Goal: Task Accomplishment & Management: Complete application form

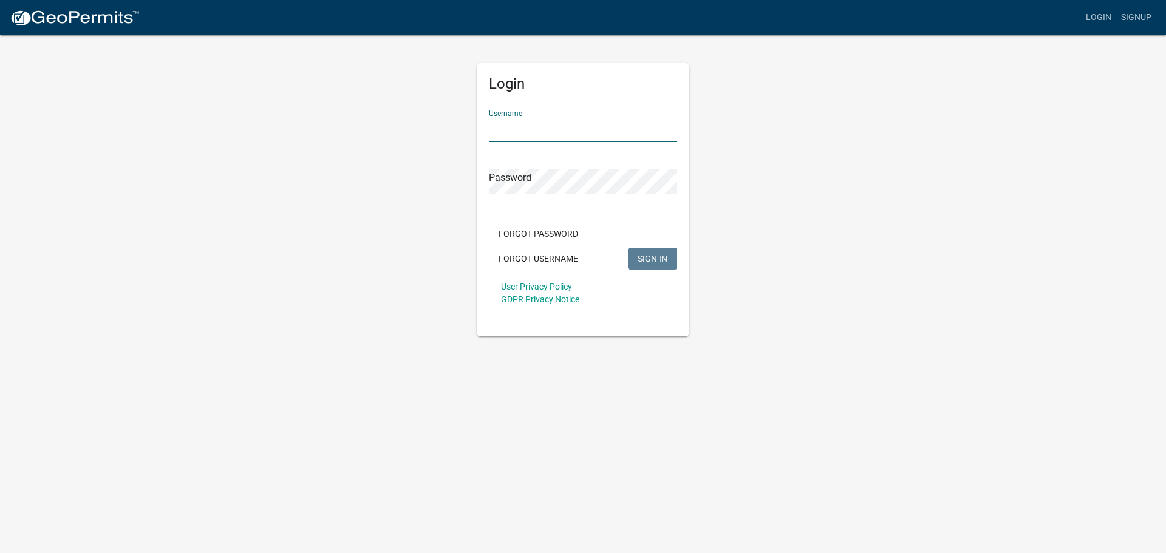
click at [504, 123] on input "Username" at bounding box center [583, 129] width 188 height 25
type input "owens12"
click at [649, 256] on span "SIGN IN" at bounding box center [653, 258] width 30 height 10
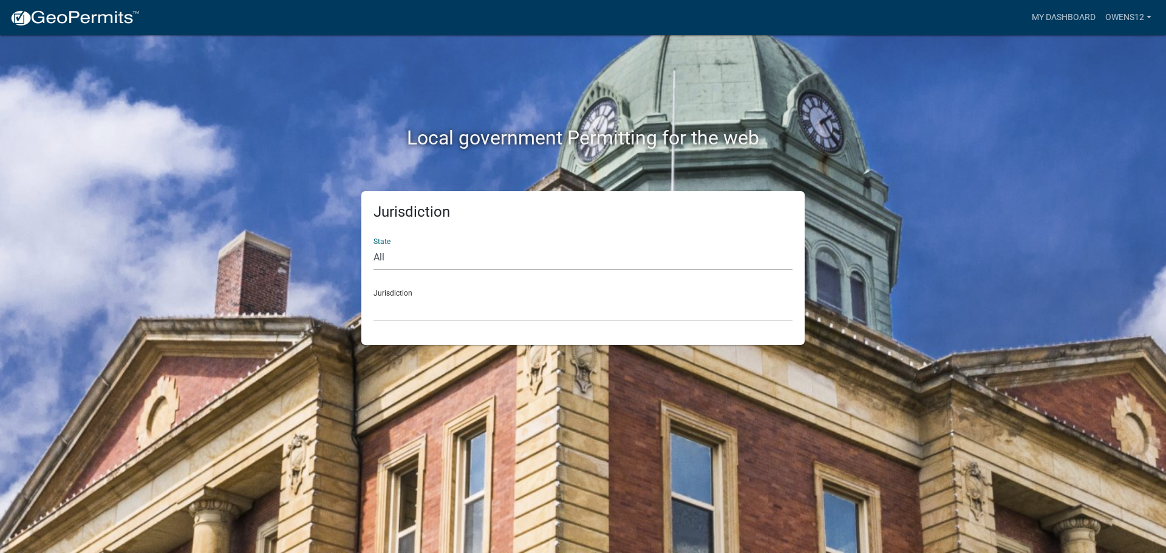
click at [434, 253] on select "All [US_STATE] [US_STATE] [US_STATE] [US_STATE] [US_STATE] [US_STATE] [US_STATE…" at bounding box center [582, 257] width 419 height 25
select select "[US_STATE]"
click at [373, 245] on select "All [US_STATE] [US_STATE] [US_STATE] [US_STATE] [US_STATE] [US_STATE] [US_STATE…" at bounding box center [582, 257] width 419 height 25
click at [400, 311] on select "[GEOGRAPHIC_DATA], [US_STATE] [GEOGRAPHIC_DATA], [US_STATE] [GEOGRAPHIC_DATA], …" at bounding box center [582, 309] width 419 height 25
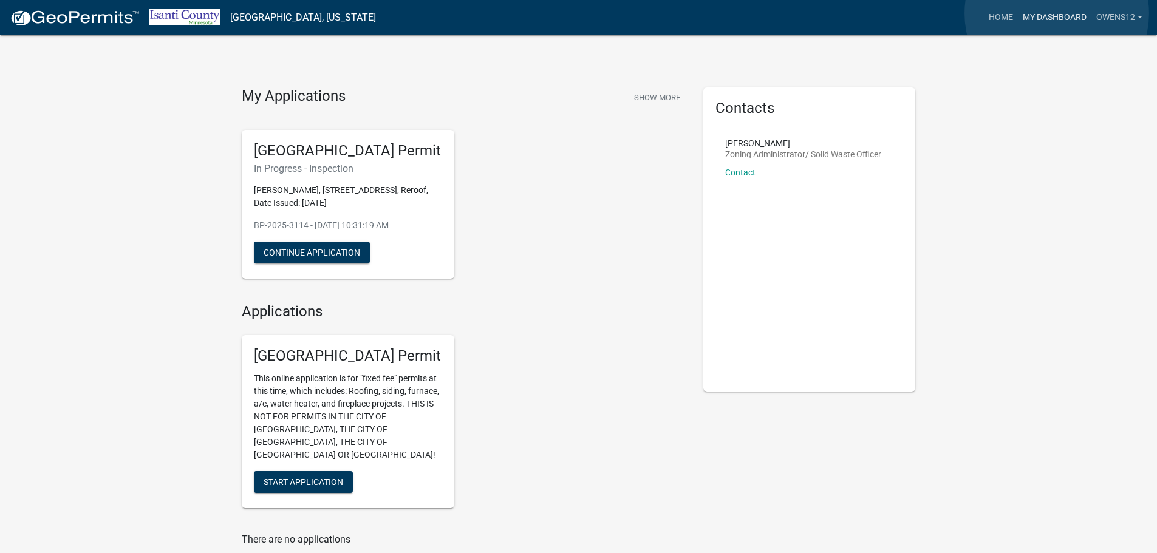
click at [1057, 13] on link "My Dashboard" at bounding box center [1054, 17] width 73 height 23
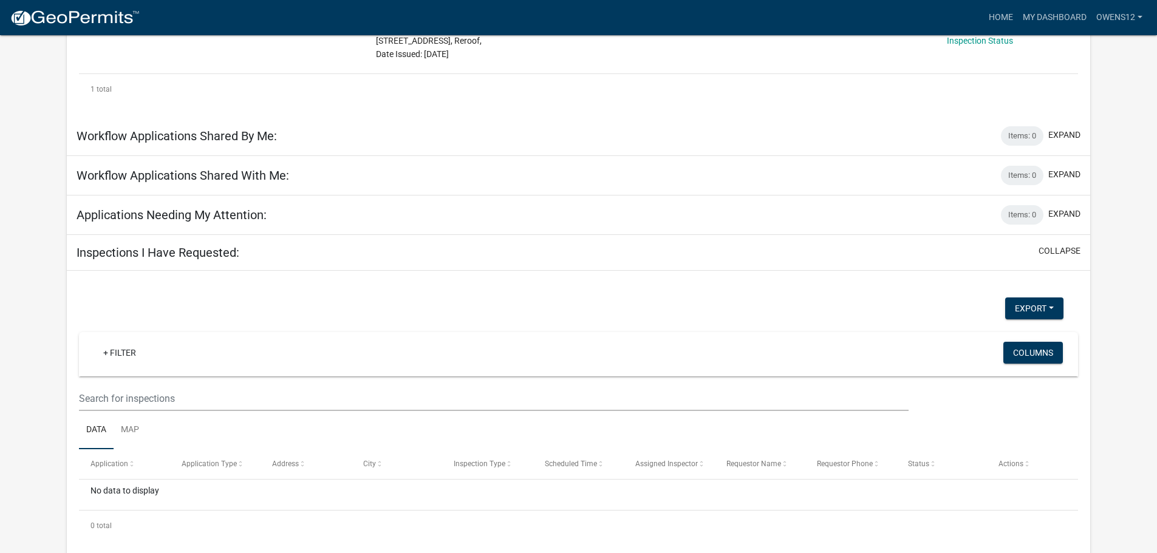
scroll to position [303, 0]
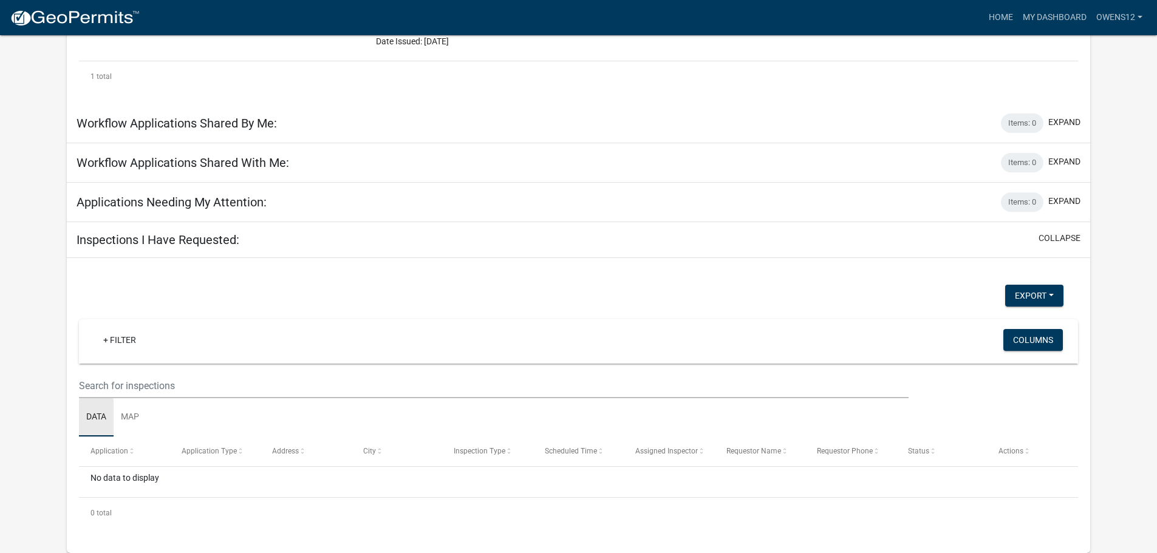
click at [100, 414] on link "Data" at bounding box center [96, 417] width 35 height 39
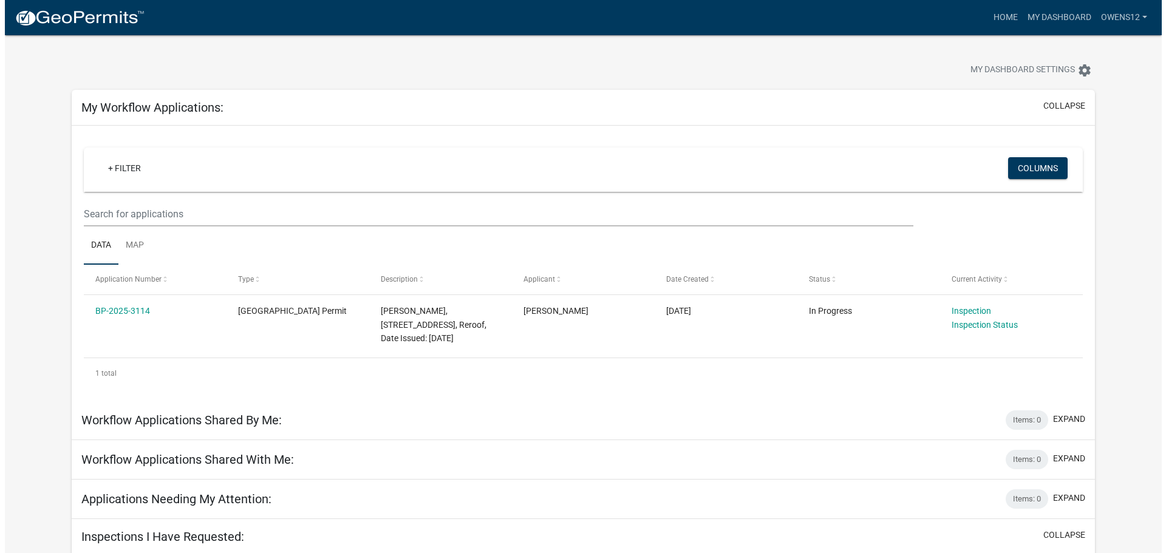
scroll to position [0, 0]
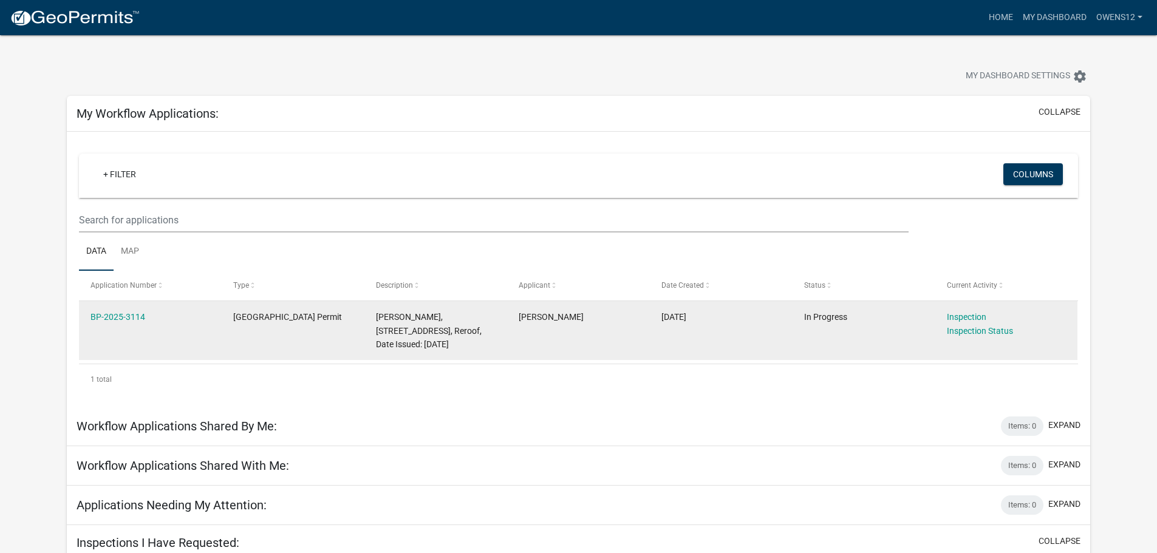
click at [313, 329] on datatable-body-cell "[GEOGRAPHIC_DATA] Permit" at bounding box center [293, 330] width 143 height 59
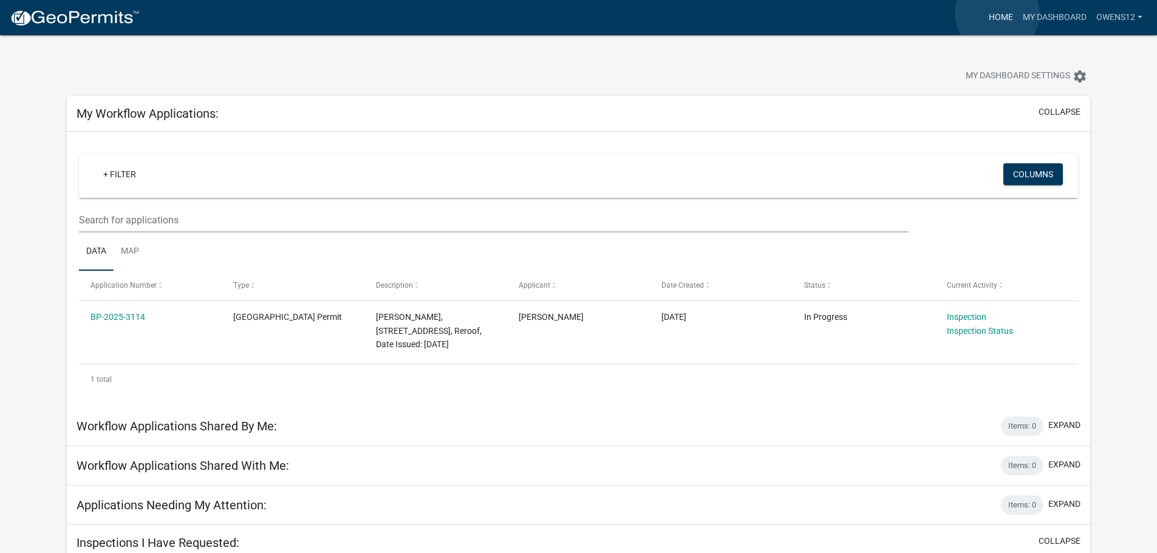
click at [997, 13] on link "Home" at bounding box center [1001, 17] width 34 height 23
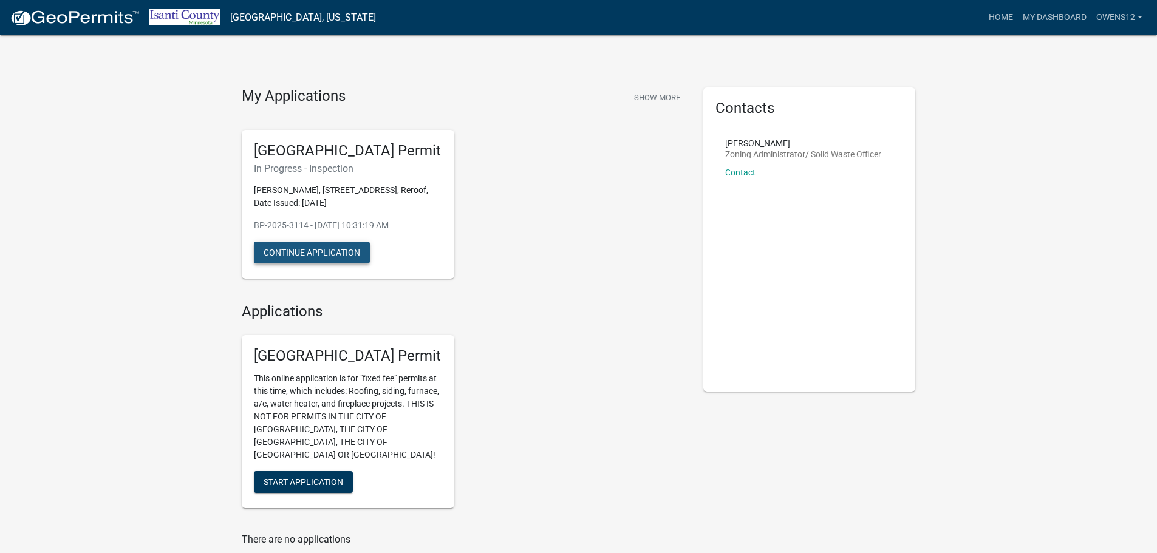
click at [309, 248] on button "Continue Application" at bounding box center [312, 253] width 116 height 22
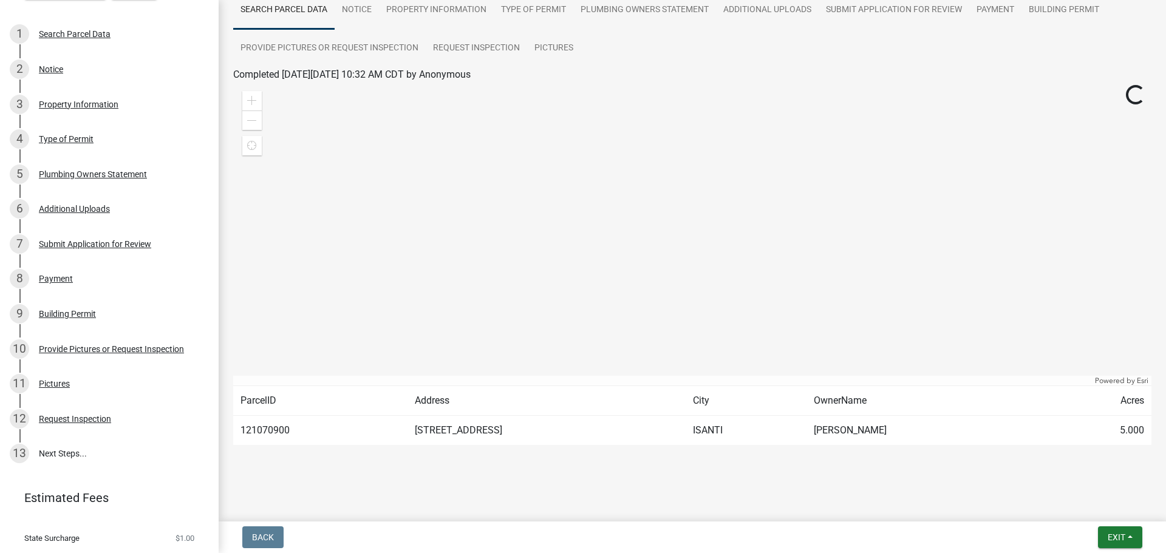
scroll to position [240, 0]
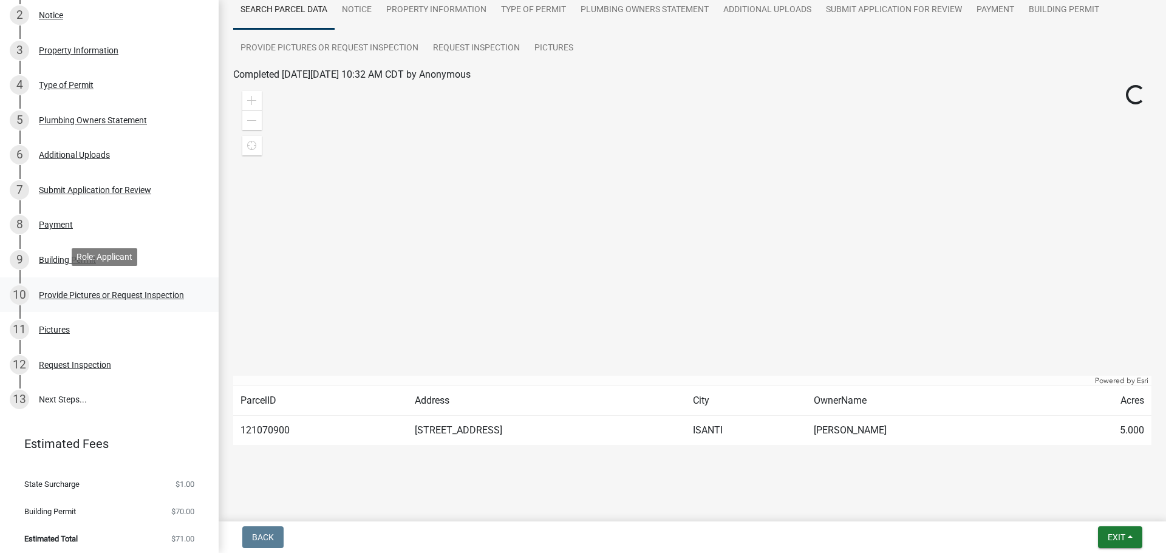
click at [107, 291] on div "Provide Pictures or Request Inspection" at bounding box center [111, 295] width 145 height 9
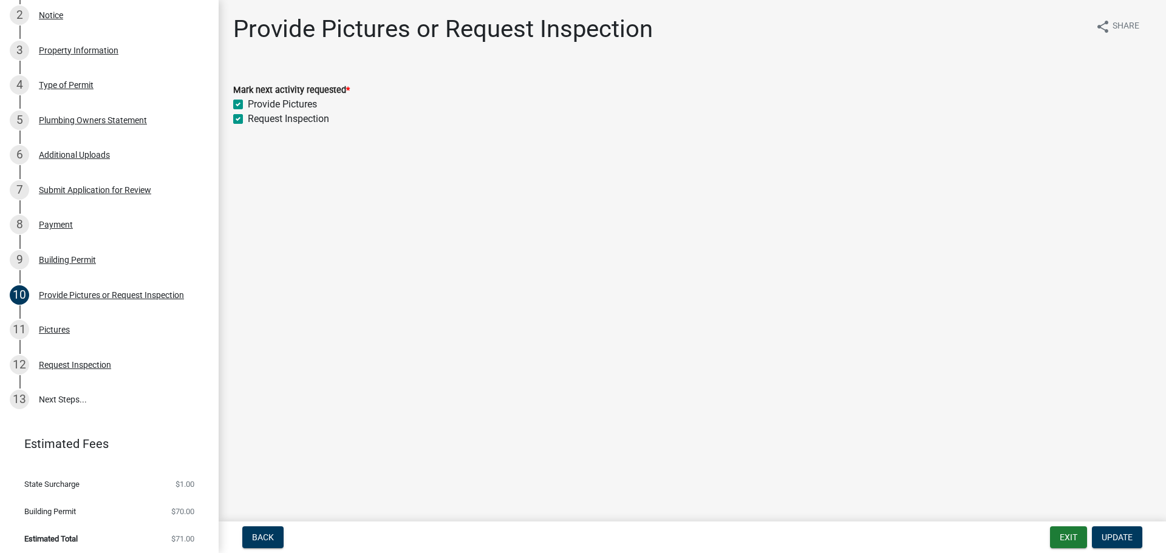
click at [298, 84] on div "Mark next activity requested *" at bounding box center [692, 90] width 918 height 15
click at [291, 100] on label "Provide Pictures" at bounding box center [282, 104] width 69 height 15
click at [256, 100] on input "Provide Pictures" at bounding box center [252, 101] width 8 height 8
checkbox input "false"
checkbox input "true"
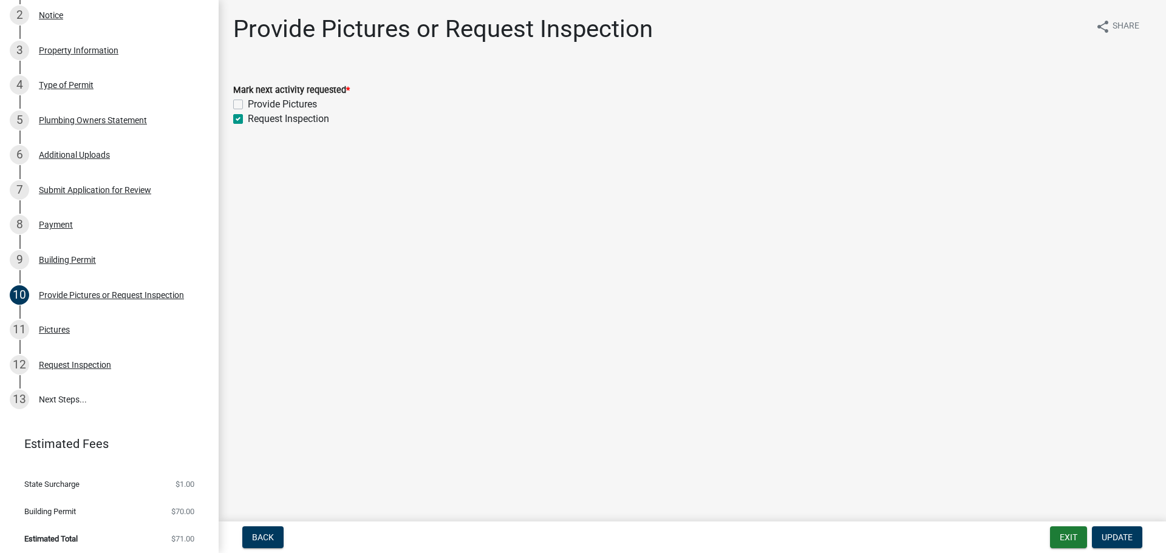
click at [291, 100] on label "Provide Pictures" at bounding box center [282, 104] width 69 height 15
click at [256, 100] on input "Provide Pictures" at bounding box center [252, 101] width 8 height 8
checkbox input "true"
drag, startPoint x: 504, startPoint y: 304, endPoint x: 465, endPoint y: 301, distance: 39.6
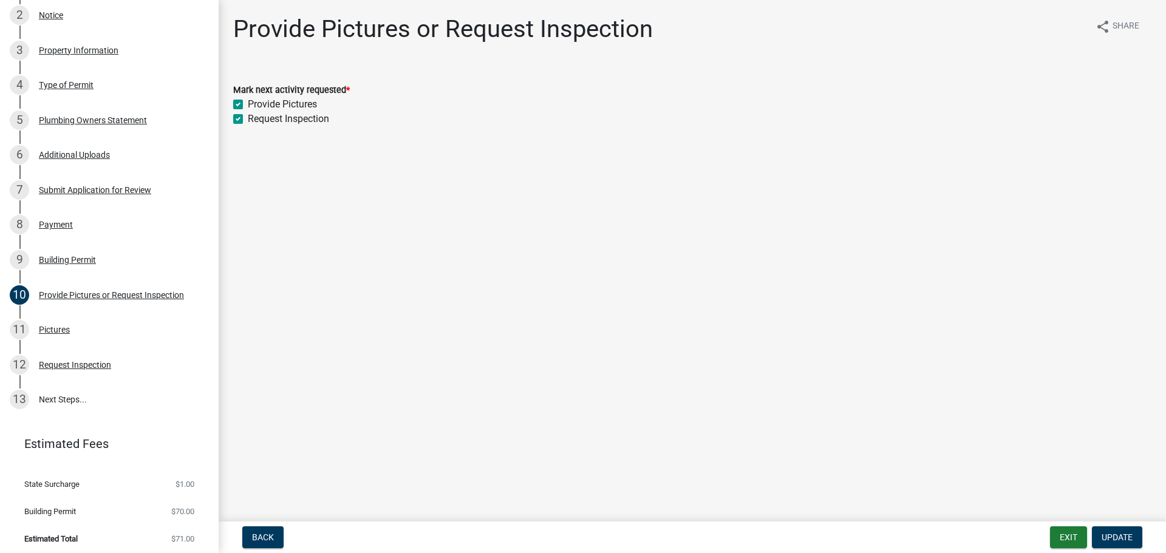
click at [504, 304] on main "Provide Pictures or Request Inspection share Share Mark next activity requested…" at bounding box center [692, 258] width 947 height 517
click at [50, 325] on div "Pictures" at bounding box center [54, 329] width 31 height 9
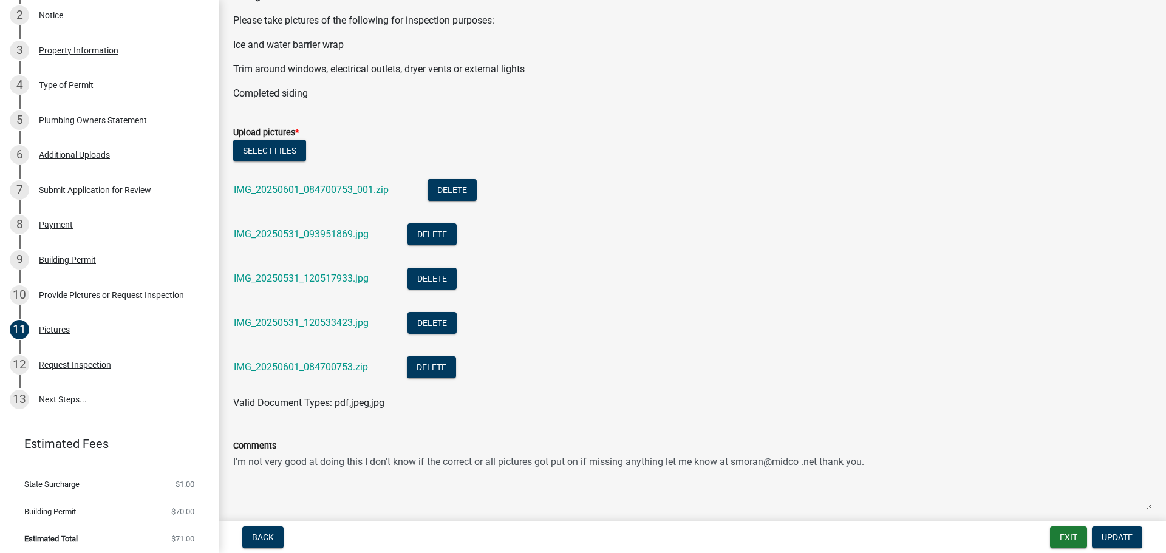
scroll to position [443, 0]
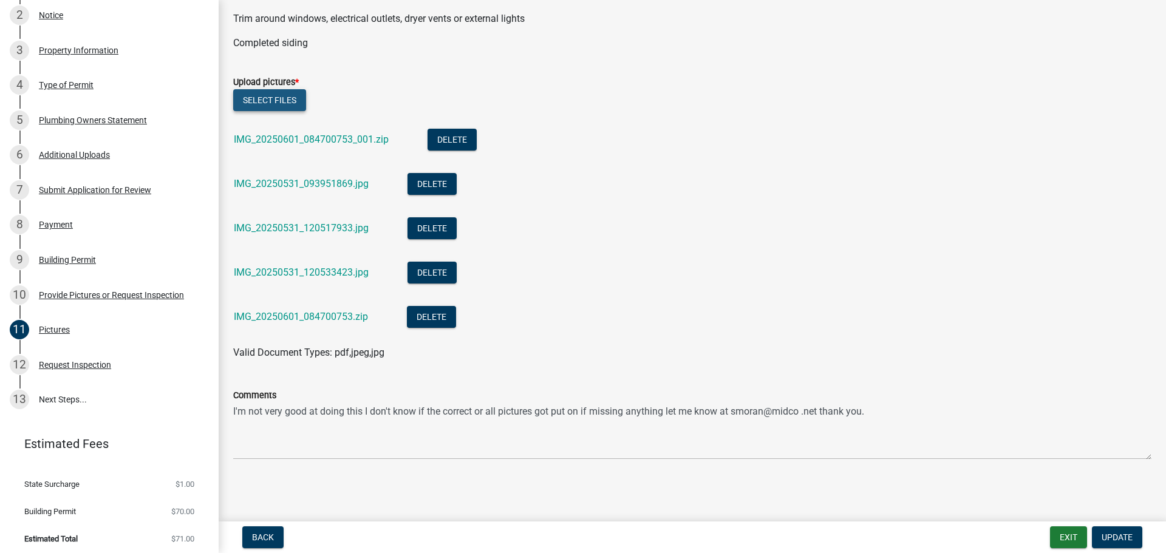
click at [279, 97] on button "Select files" at bounding box center [269, 100] width 73 height 22
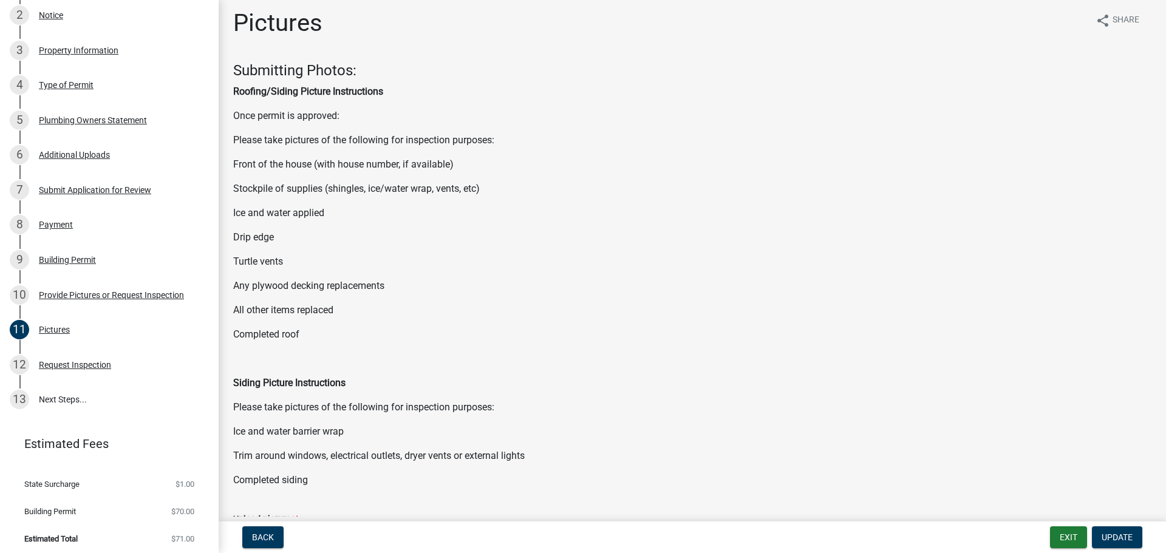
scroll to position [0, 0]
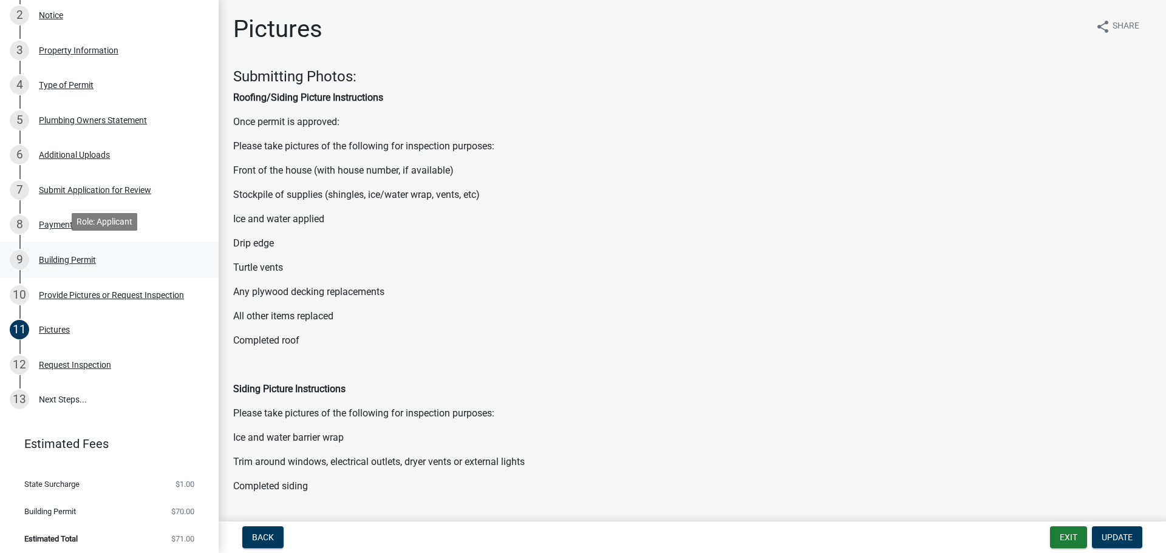
click at [77, 256] on div "Building Permit" at bounding box center [67, 260] width 57 height 9
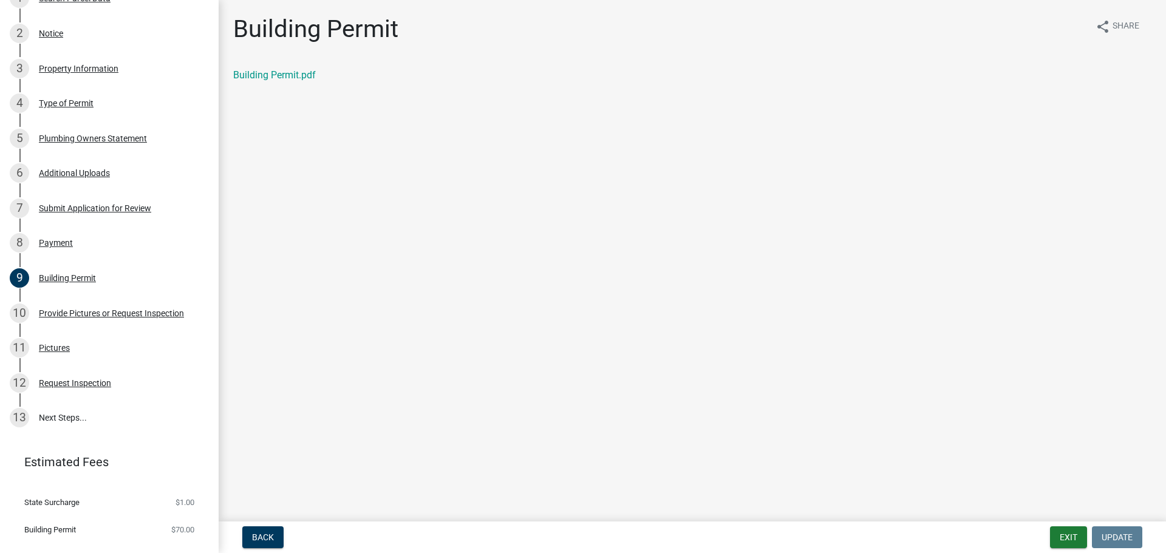
scroll to position [240, 0]
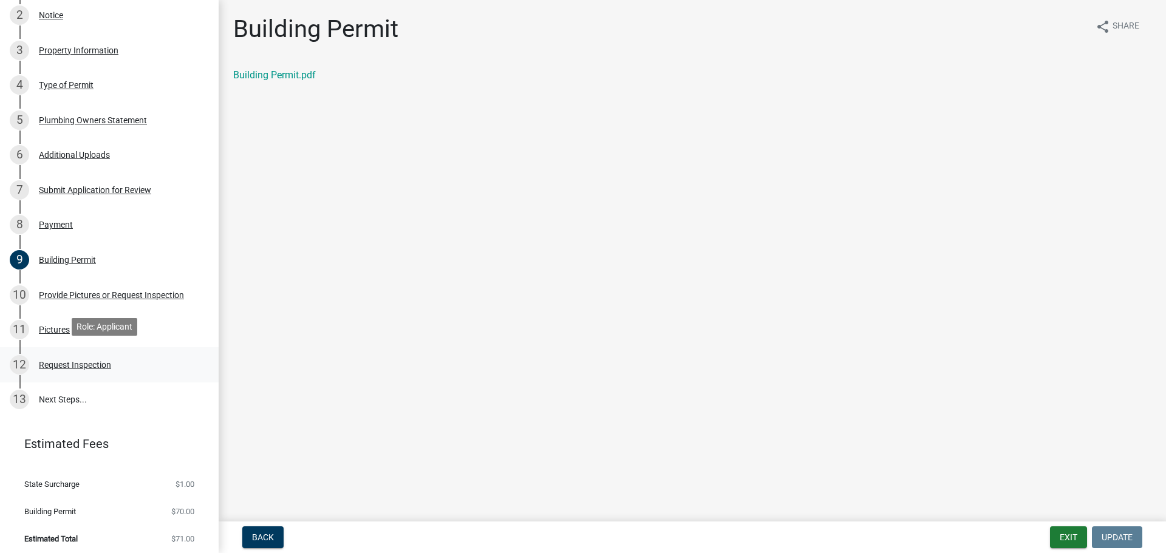
click at [63, 361] on div "Request Inspection" at bounding box center [75, 365] width 72 height 9
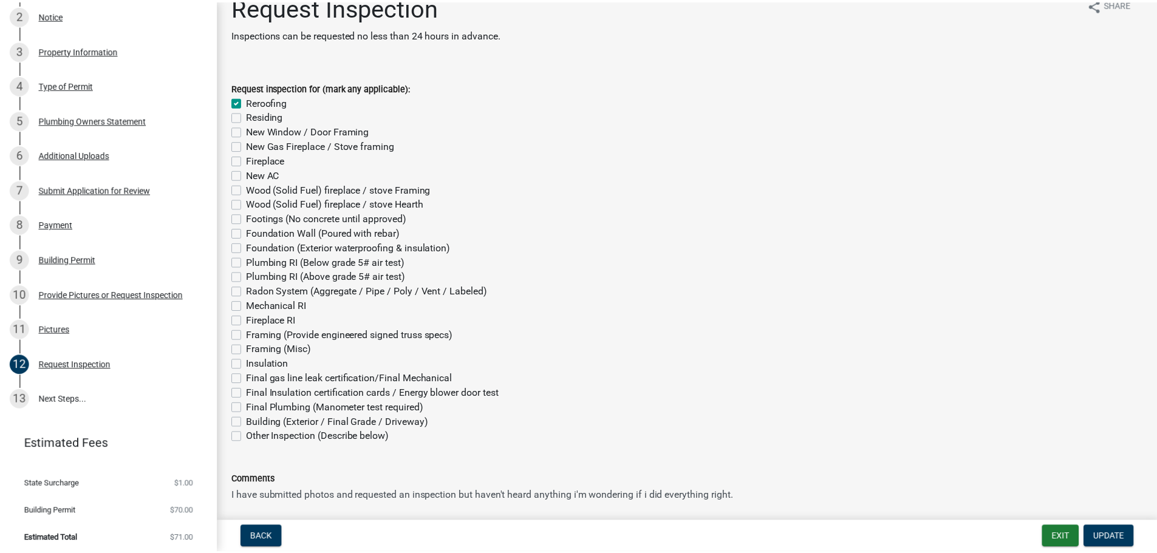
scroll to position [0, 0]
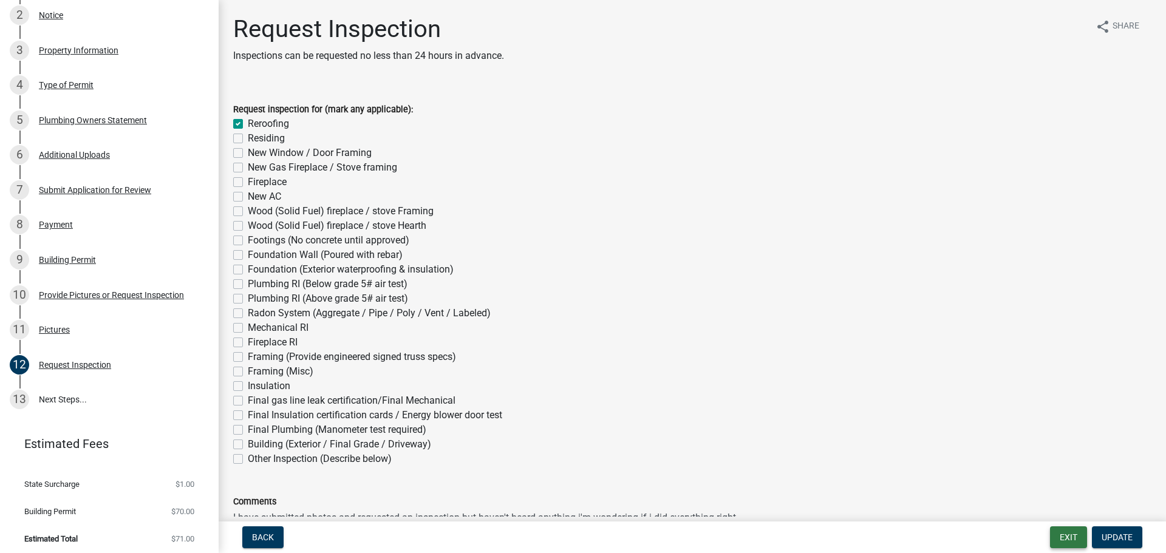
click at [1066, 534] on button "Exit" at bounding box center [1068, 537] width 37 height 22
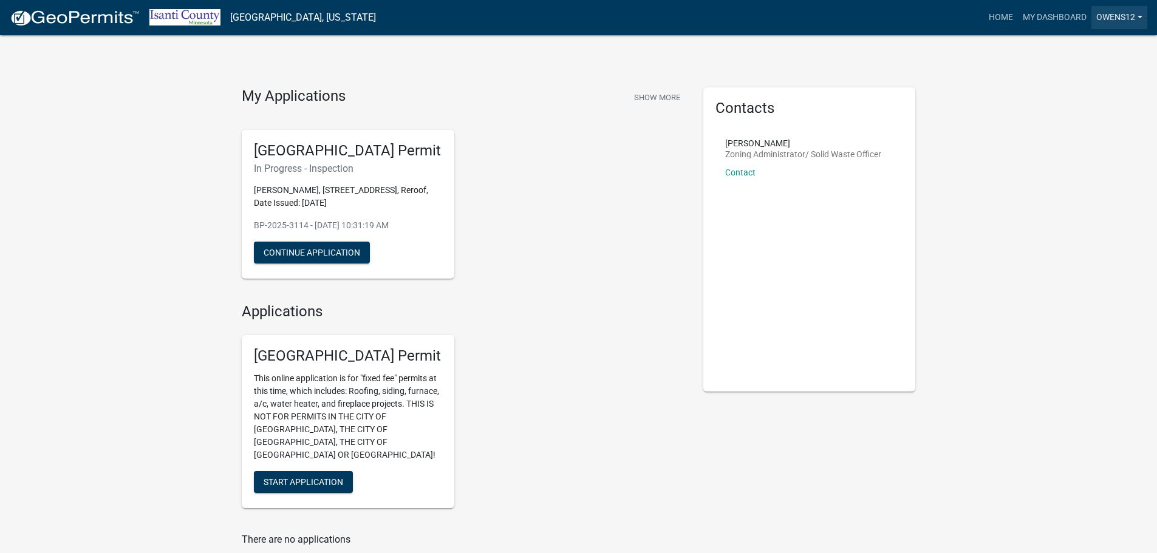
click at [1115, 15] on link "owens12" at bounding box center [1119, 17] width 56 height 23
click at [1009, 85] on div "My Applications Show More [GEOGRAPHIC_DATA] Permit In Progress - Inspection [PE…" at bounding box center [578, 337] width 1157 height 674
click at [1053, 15] on link "My Dashboard" at bounding box center [1054, 17] width 73 height 23
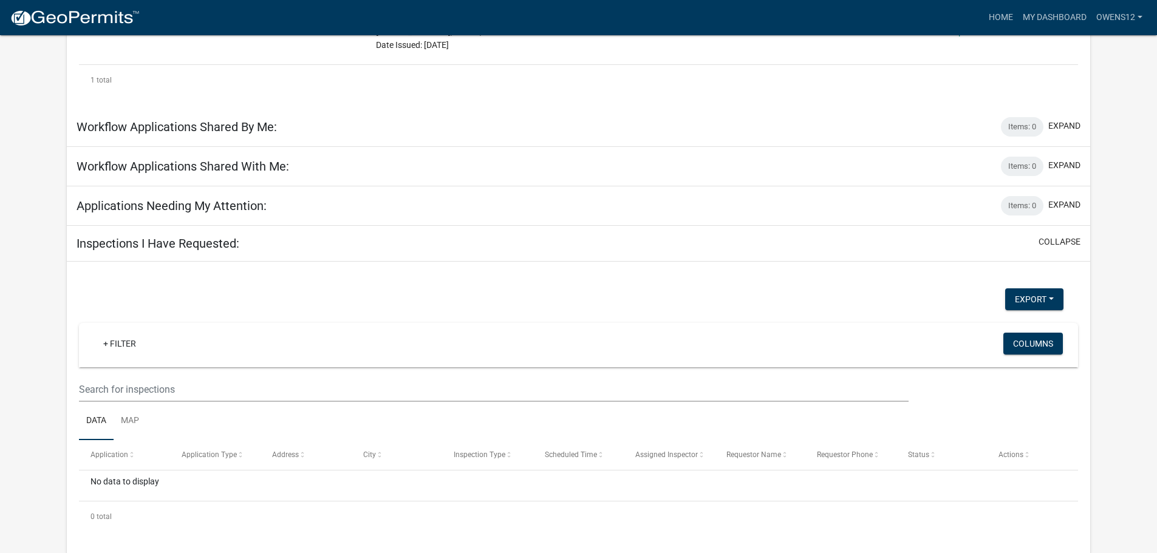
scroll to position [303, 0]
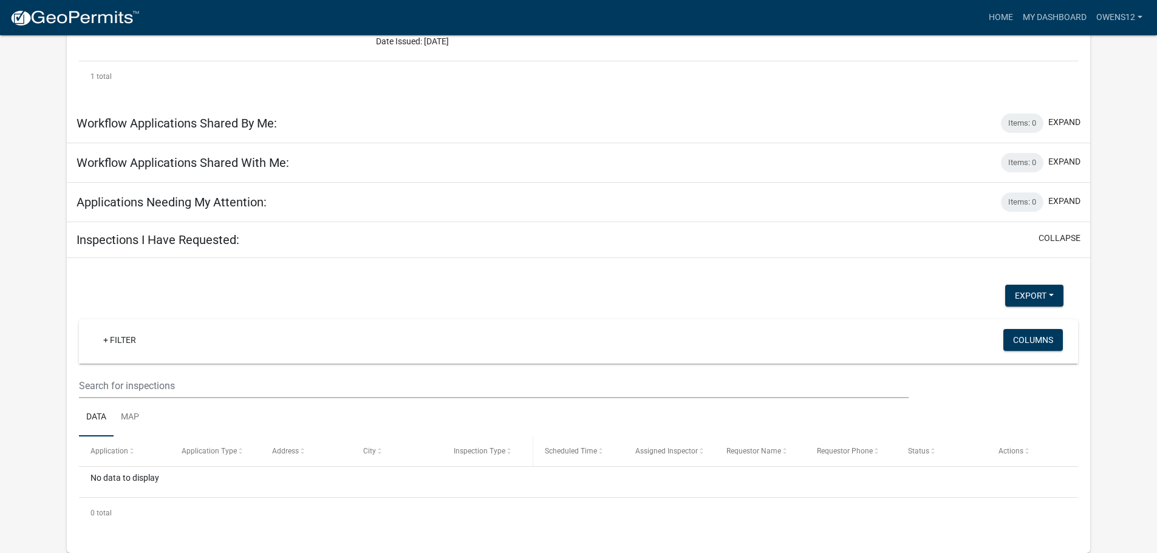
click at [505, 452] on span at bounding box center [508, 452] width 7 height 9
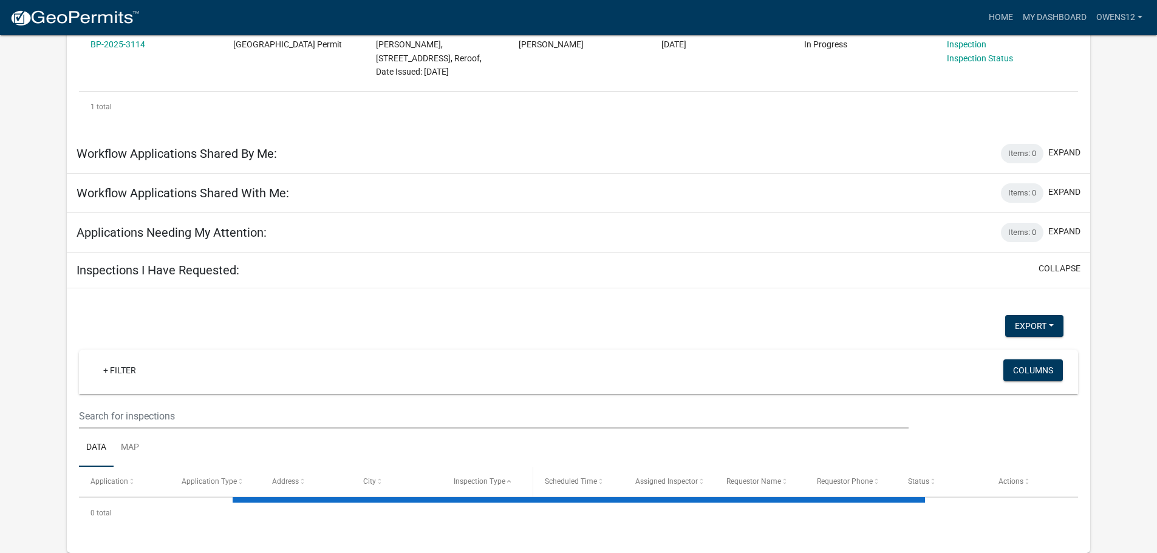
scroll to position [303, 0]
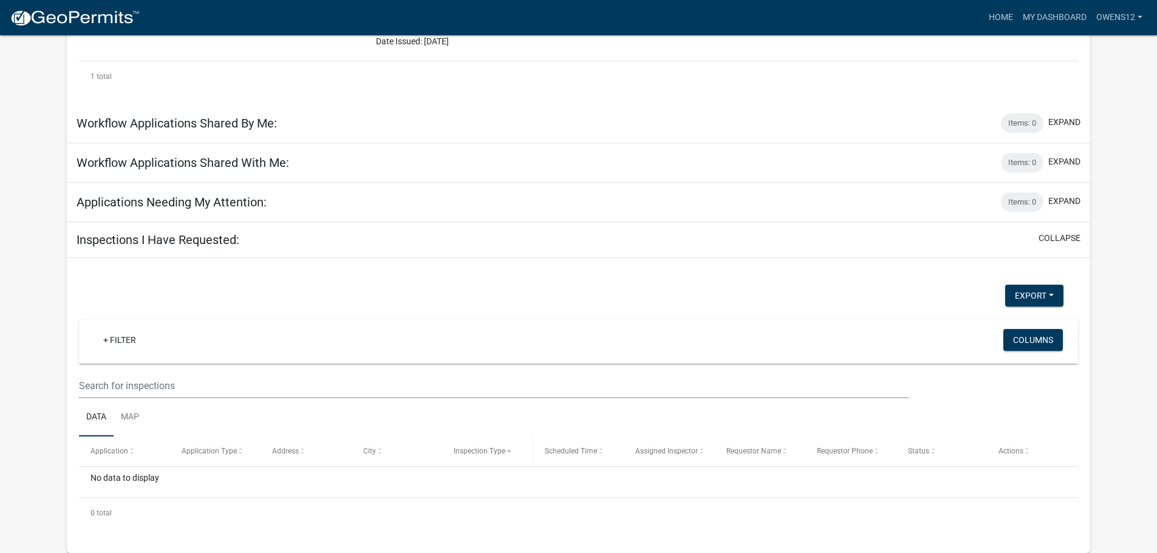
click at [480, 452] on span "Inspection Type" at bounding box center [480, 451] width 52 height 9
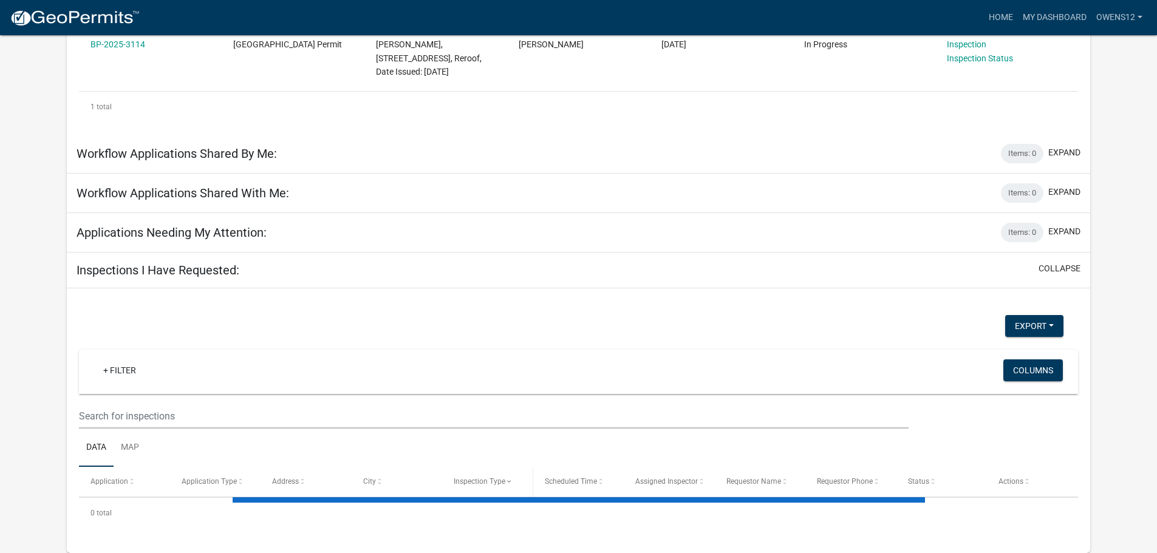
scroll to position [303, 0]
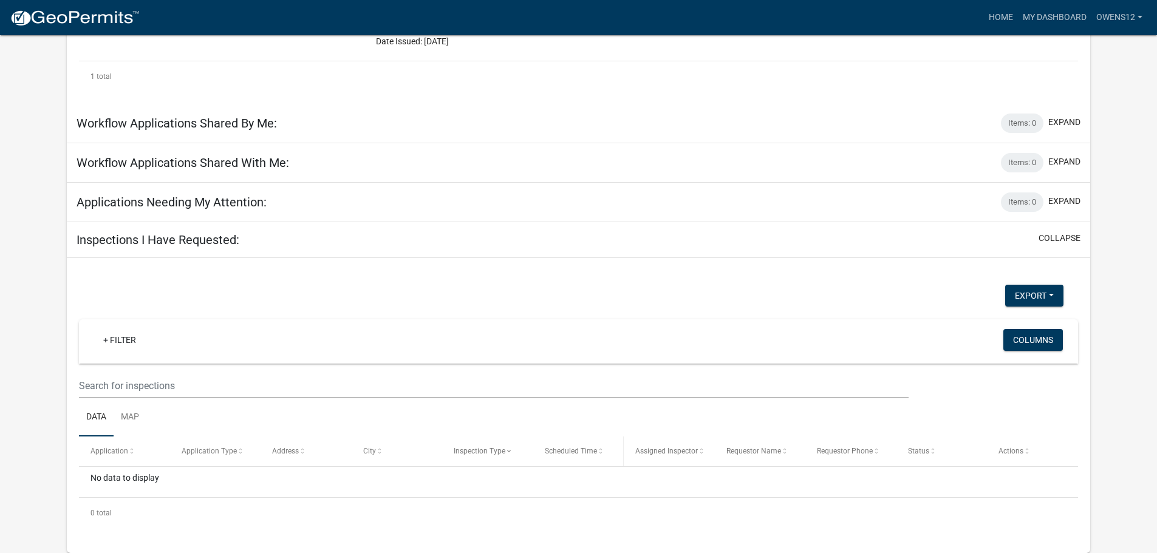
click at [574, 454] on span "Scheduled Time" at bounding box center [571, 451] width 52 height 9
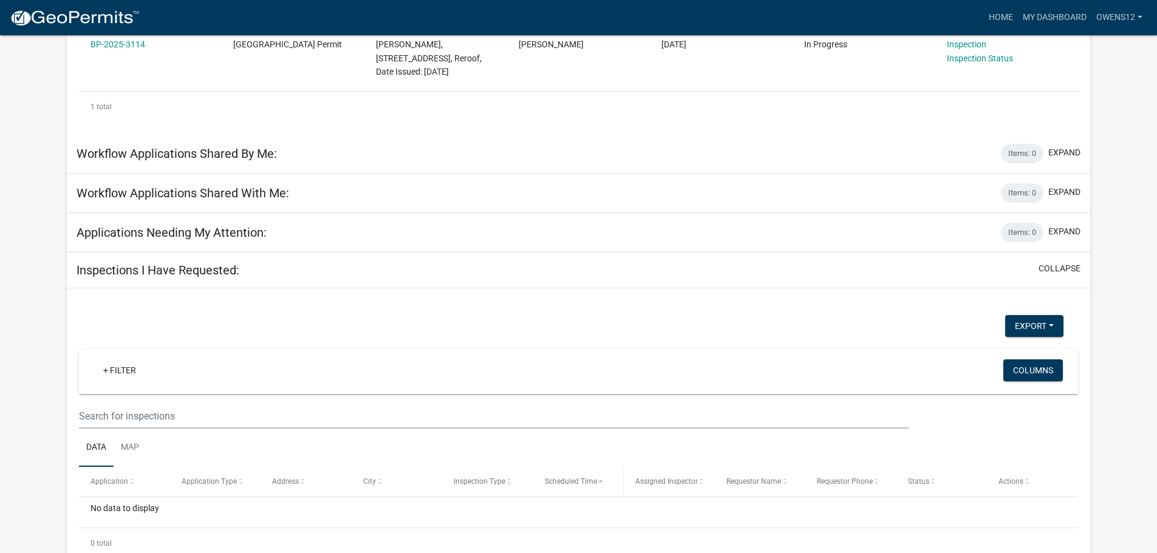
scroll to position [303, 0]
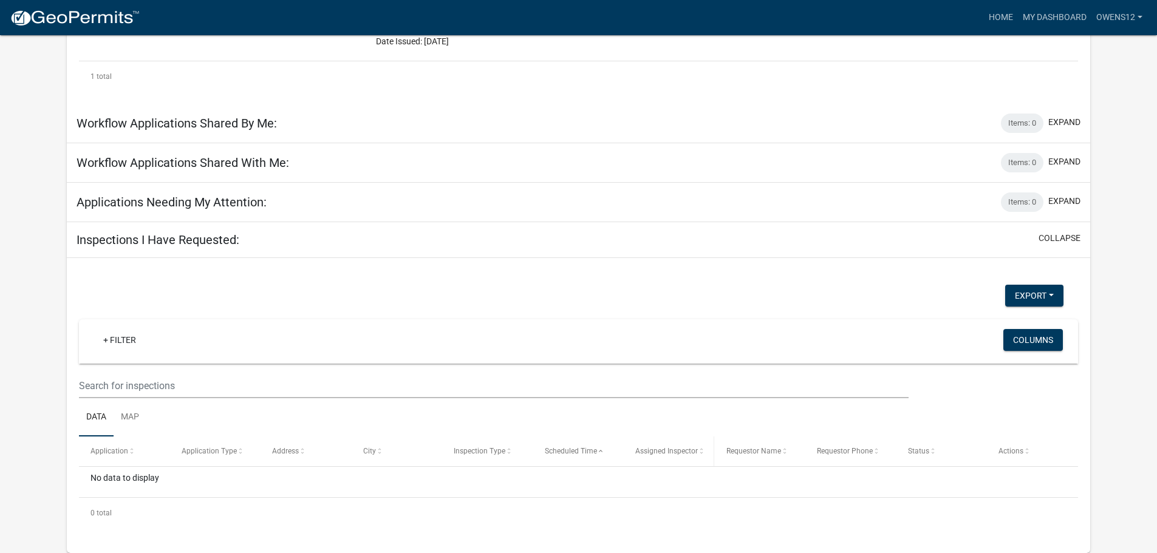
click at [693, 451] on span "Assigned Inspector" at bounding box center [666, 451] width 63 height 9
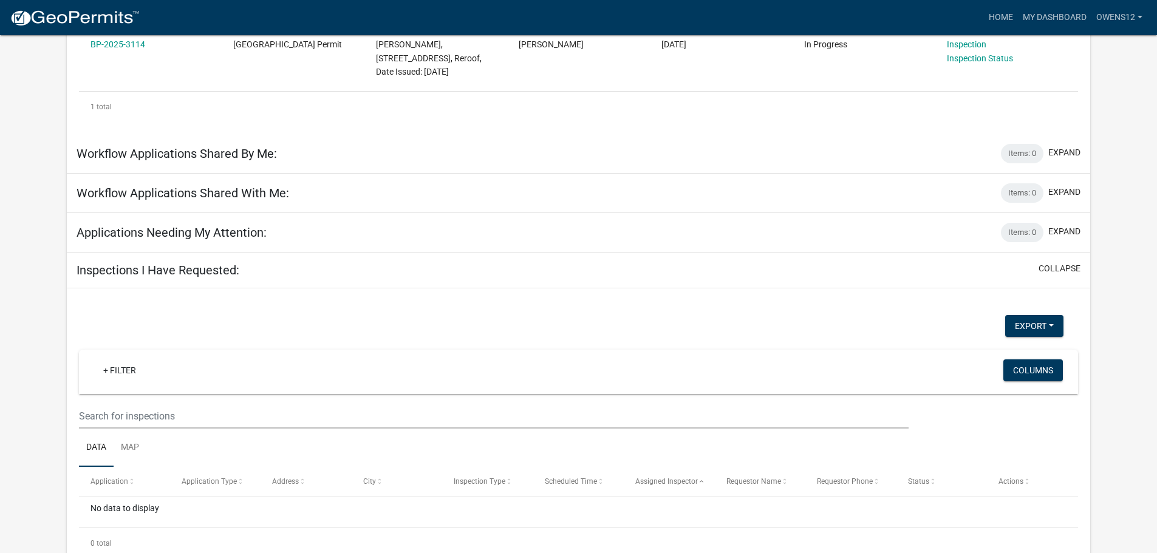
scroll to position [303, 0]
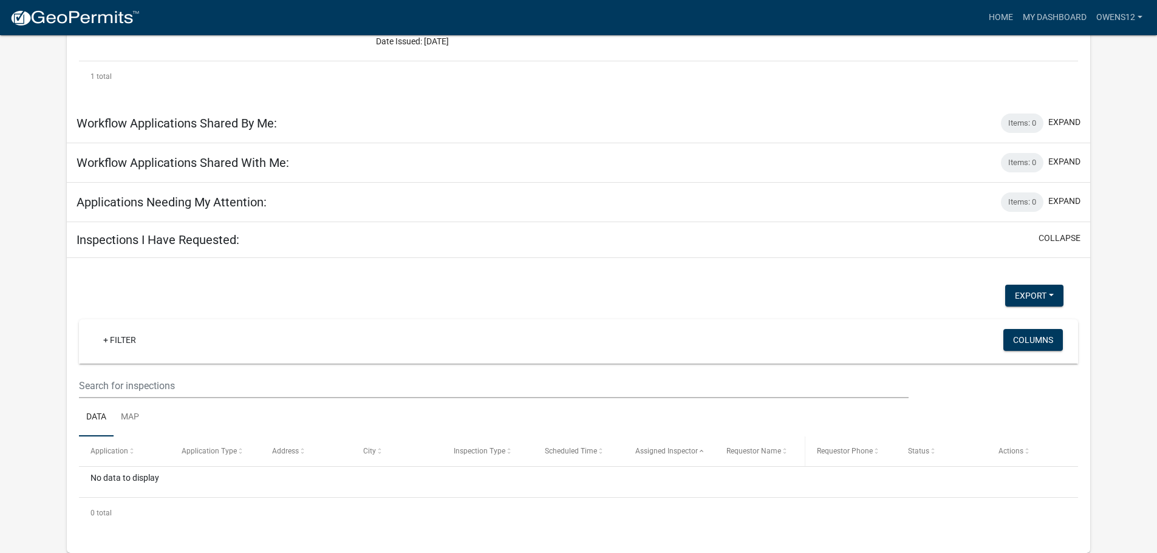
click at [766, 454] on span "Requestor Name" at bounding box center [753, 451] width 55 height 9
click at [842, 450] on span "Requestor Phone" at bounding box center [845, 451] width 56 height 9
click at [929, 454] on span at bounding box center [932, 452] width 7 height 9
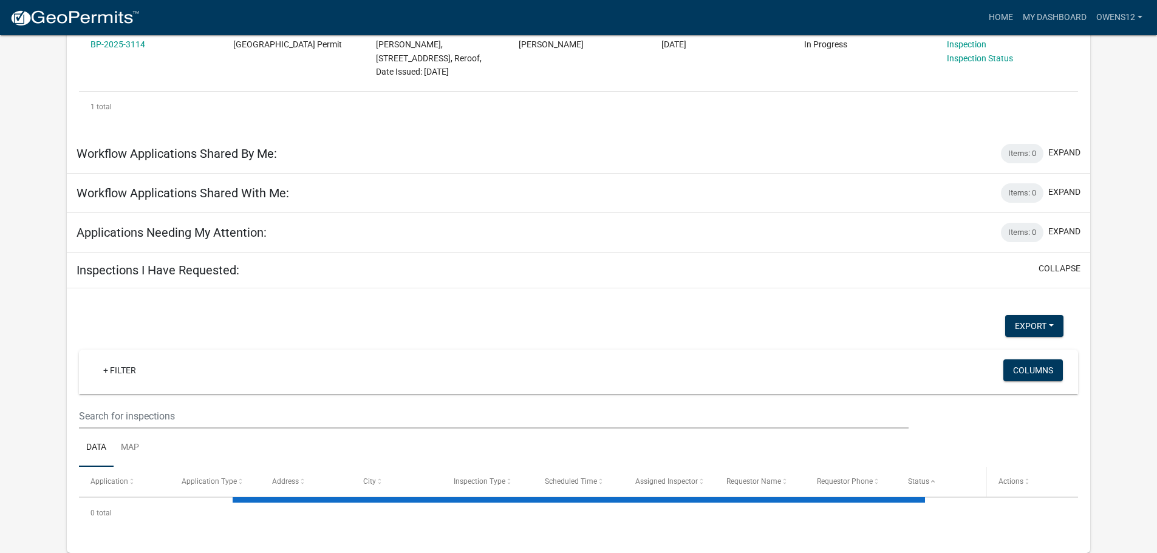
scroll to position [303, 0]
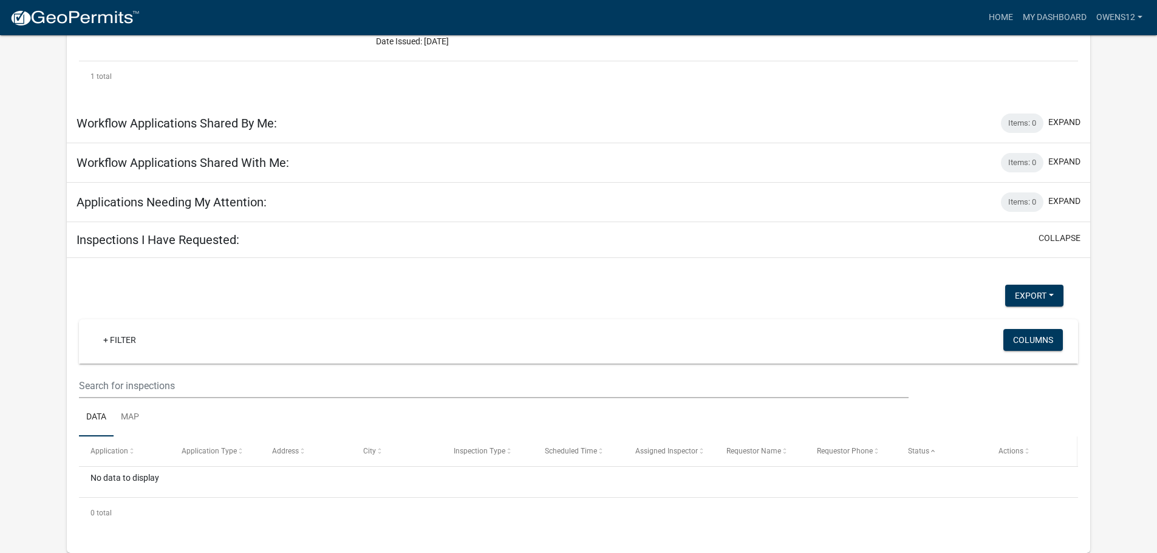
click at [1012, 452] on span "Actions" at bounding box center [1010, 451] width 25 height 9
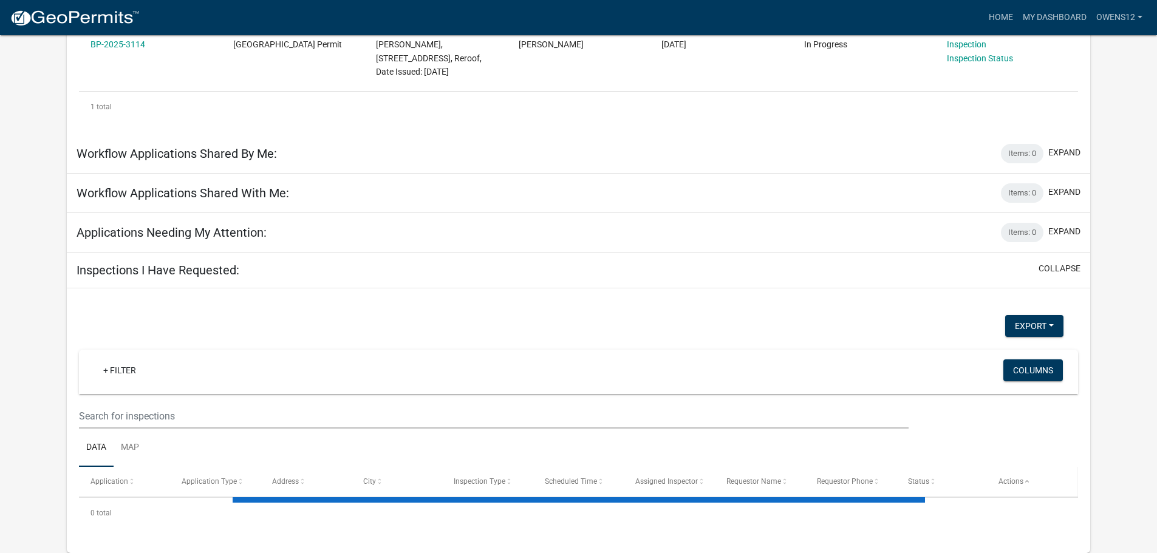
scroll to position [303, 0]
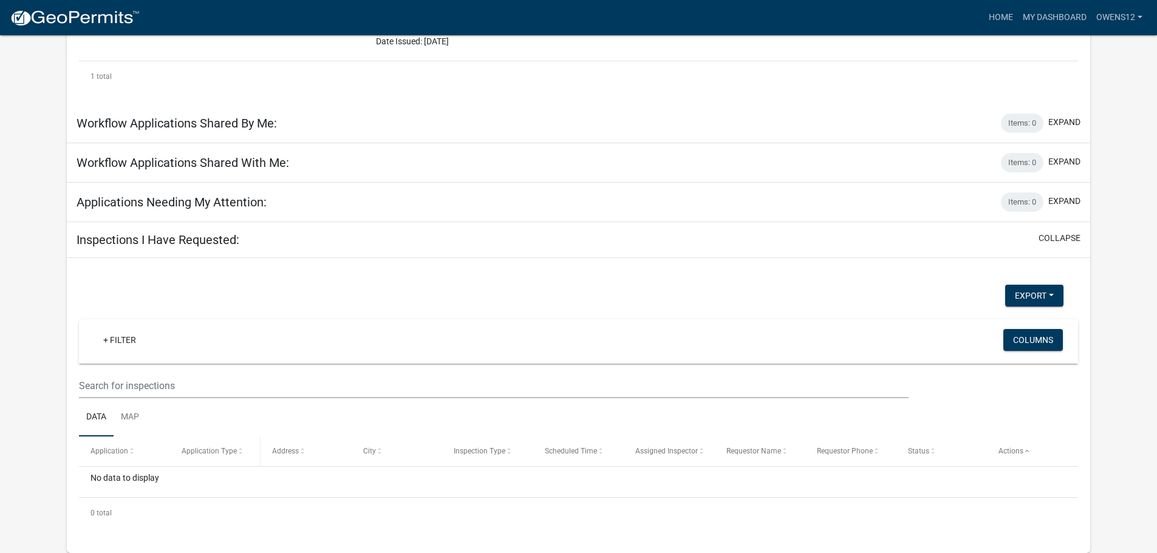
click at [214, 454] on span "Application Type" at bounding box center [209, 451] width 55 height 9
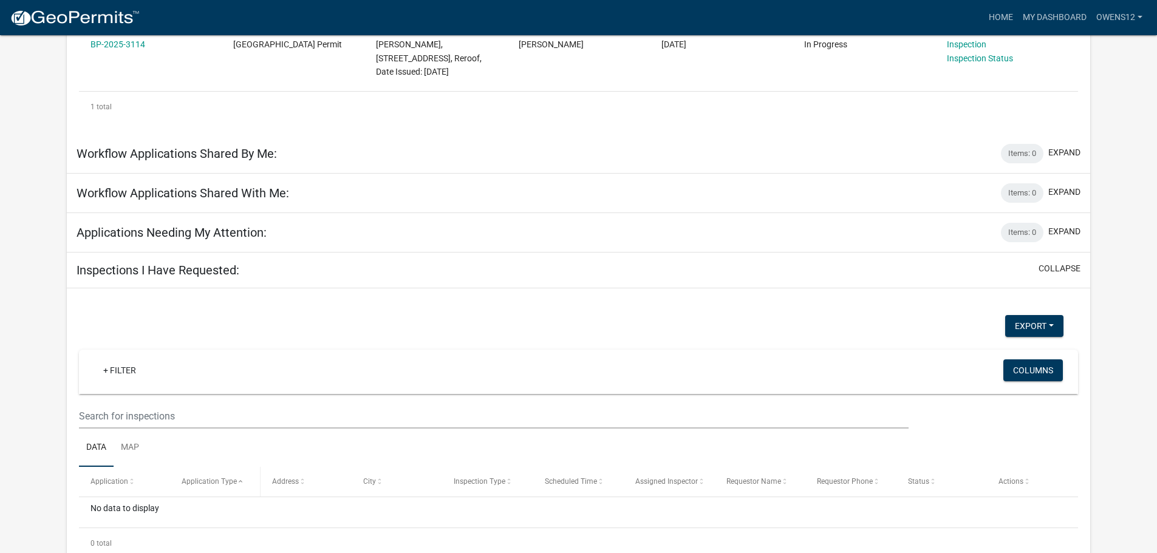
scroll to position [303, 0]
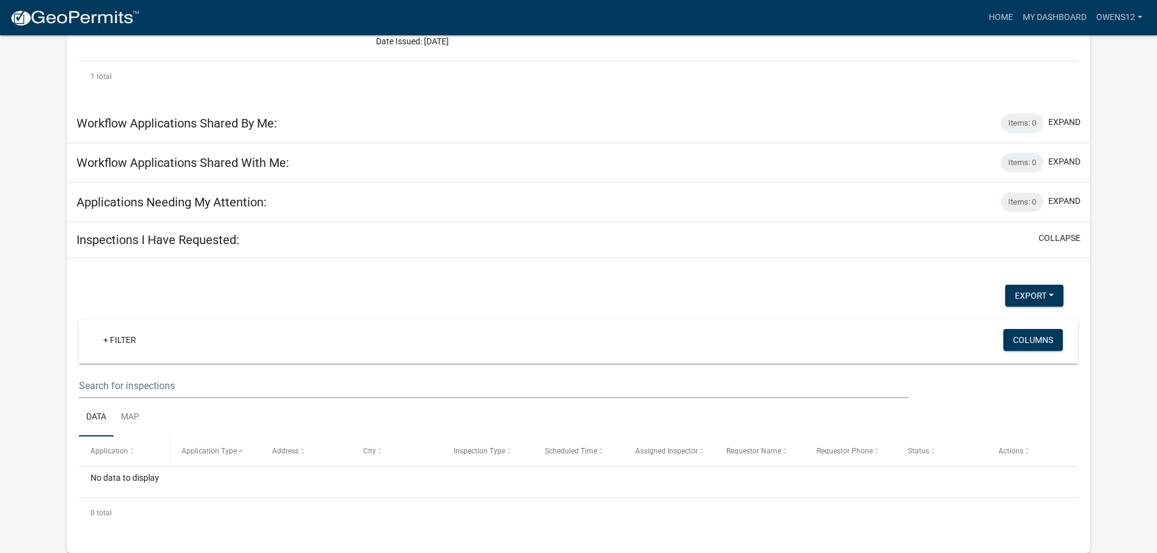
click at [110, 452] on span "Application" at bounding box center [109, 451] width 38 height 9
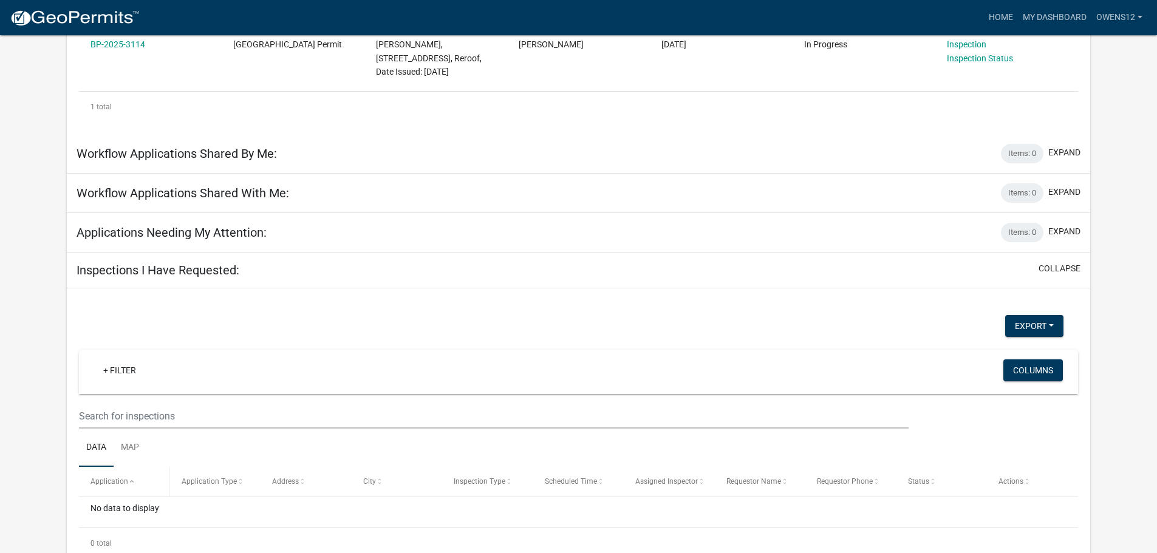
scroll to position [303, 0]
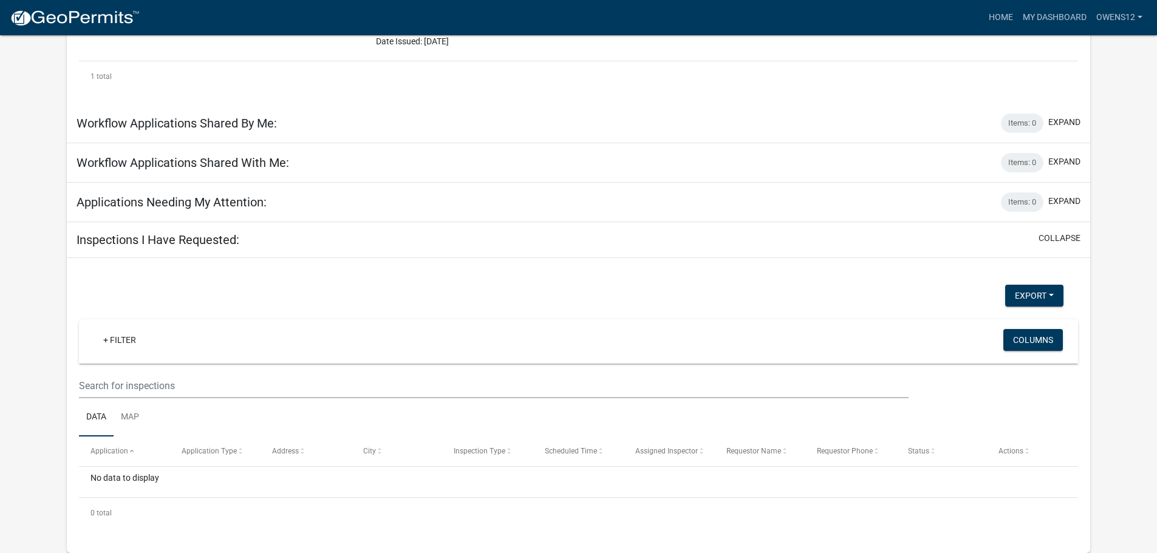
click at [128, 480] on div "No data to display" at bounding box center [578, 482] width 999 height 30
click at [100, 414] on link "Data" at bounding box center [96, 417] width 35 height 39
click at [99, 414] on link "Data" at bounding box center [96, 417] width 35 height 39
click at [129, 415] on link "Map" at bounding box center [130, 417] width 33 height 39
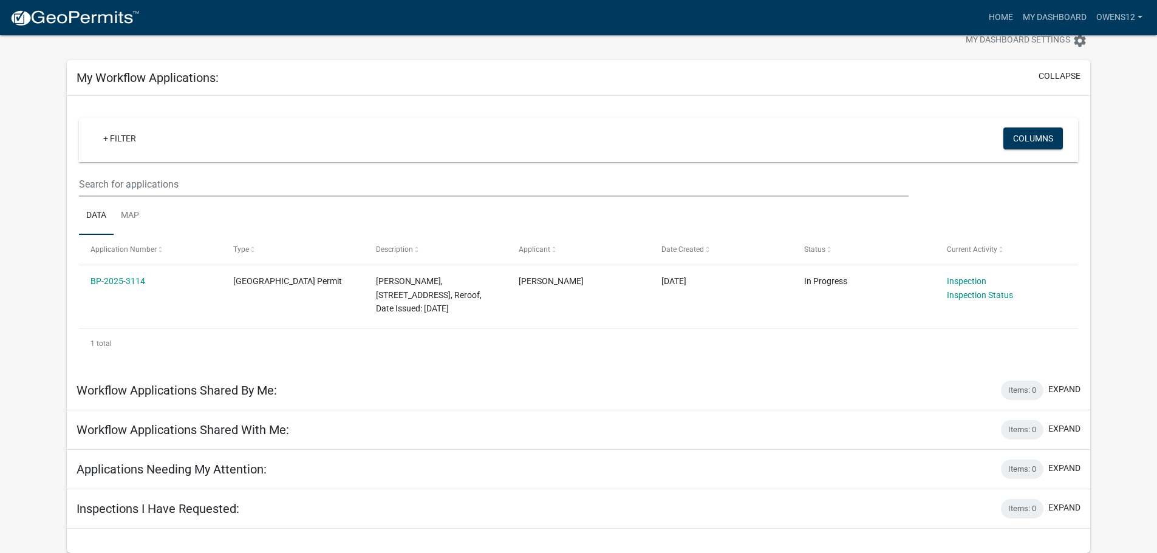
scroll to position [35, 0]
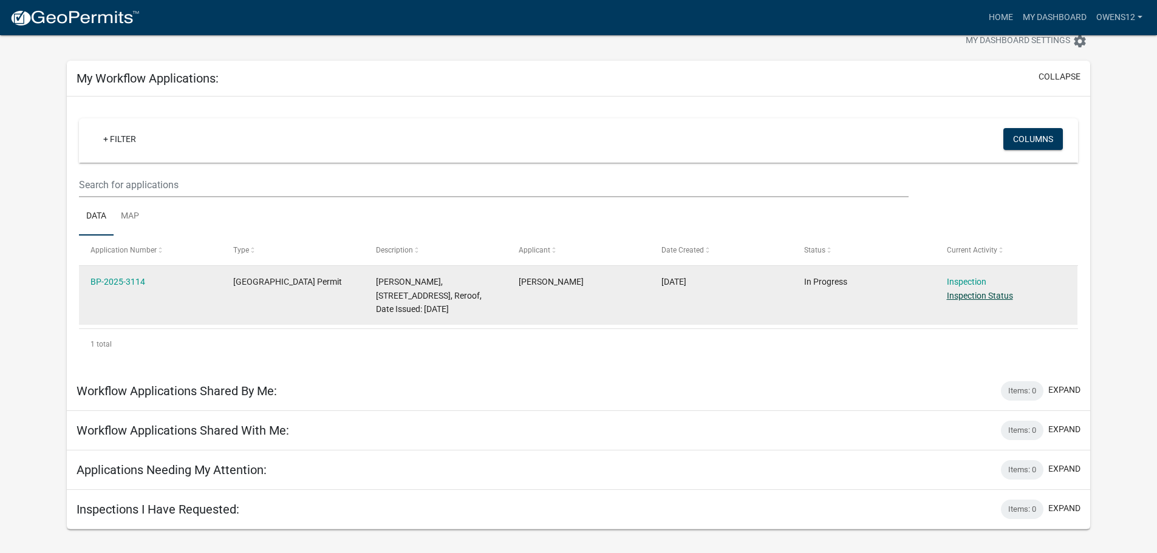
click at [962, 292] on link "Inspection Status" at bounding box center [980, 296] width 66 height 10
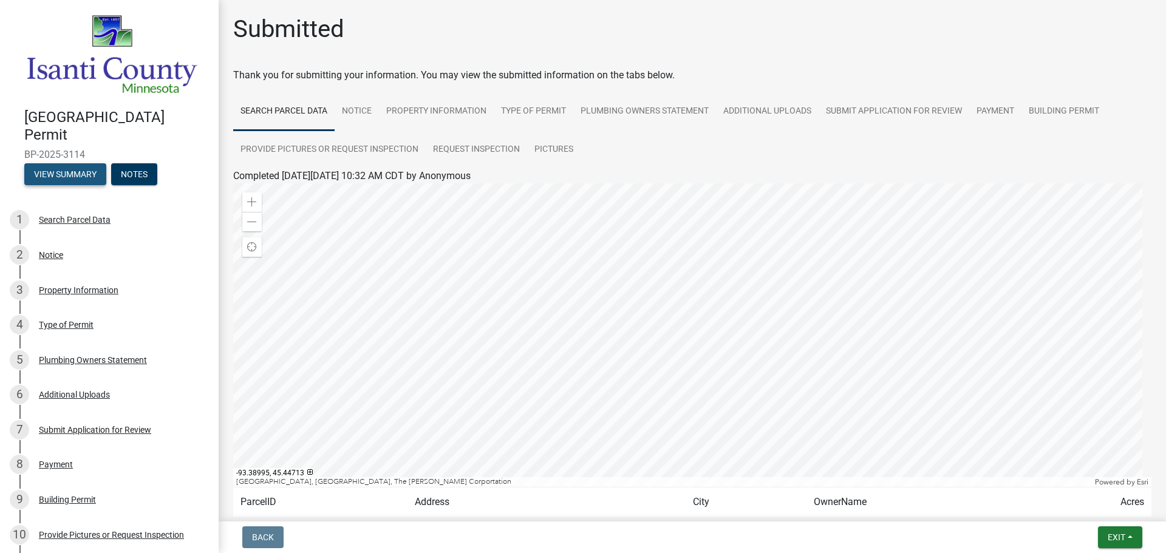
click at [49, 163] on button "View Summary" at bounding box center [65, 174] width 82 height 22
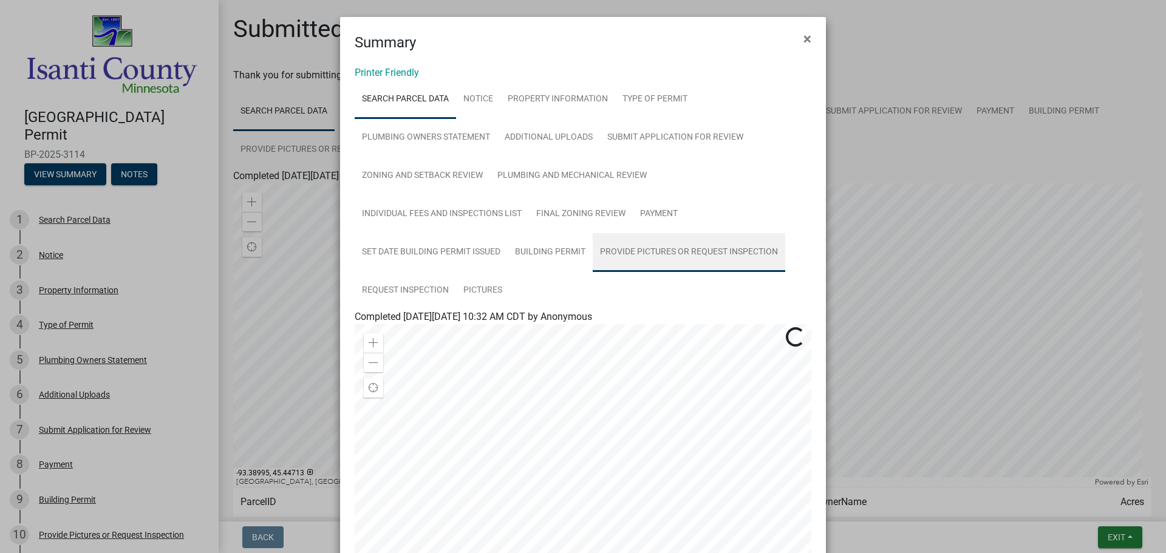
click at [693, 247] on link "Provide Pictures or Request Inspection" at bounding box center [689, 252] width 192 height 39
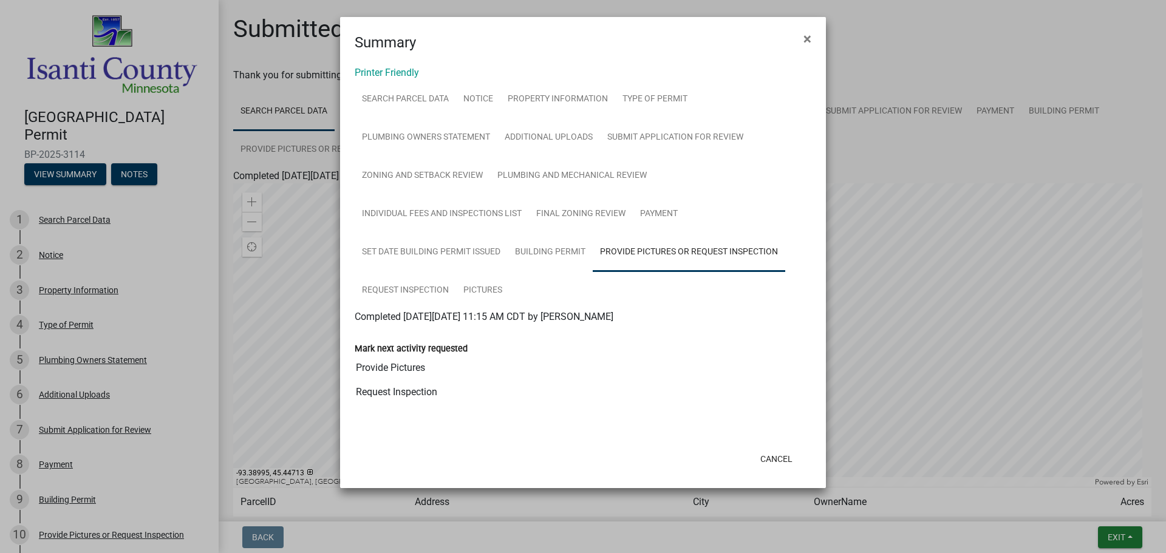
click at [387, 367] on input "Provide Pictures" at bounding box center [583, 368] width 457 height 24
click at [382, 395] on input "Request Inspection" at bounding box center [583, 392] width 457 height 24
click at [806, 36] on span "×" at bounding box center [807, 38] width 8 height 17
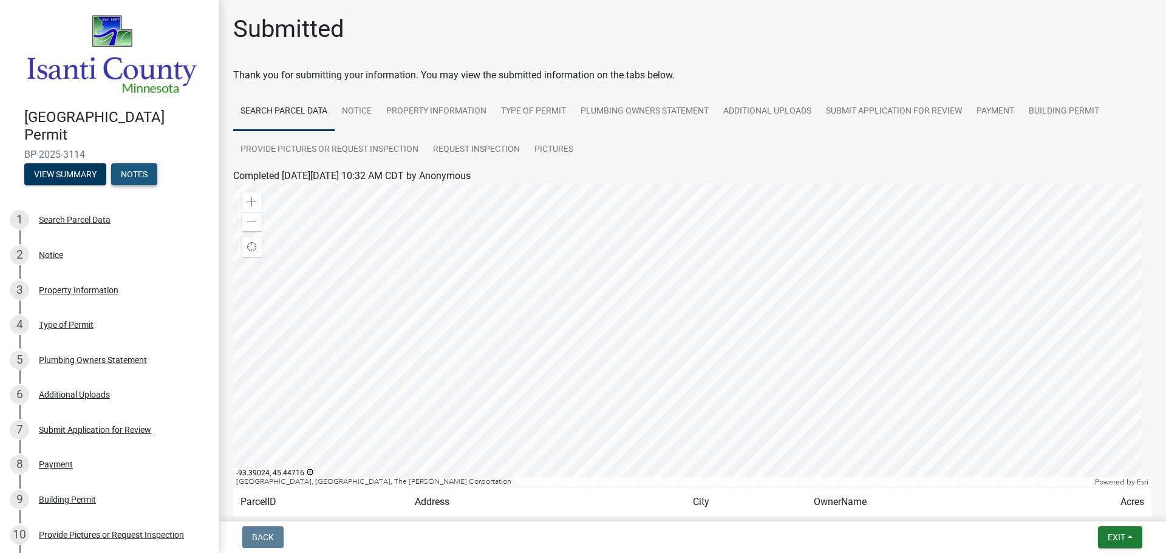
click at [124, 164] on button "Notes" at bounding box center [134, 174] width 46 height 22
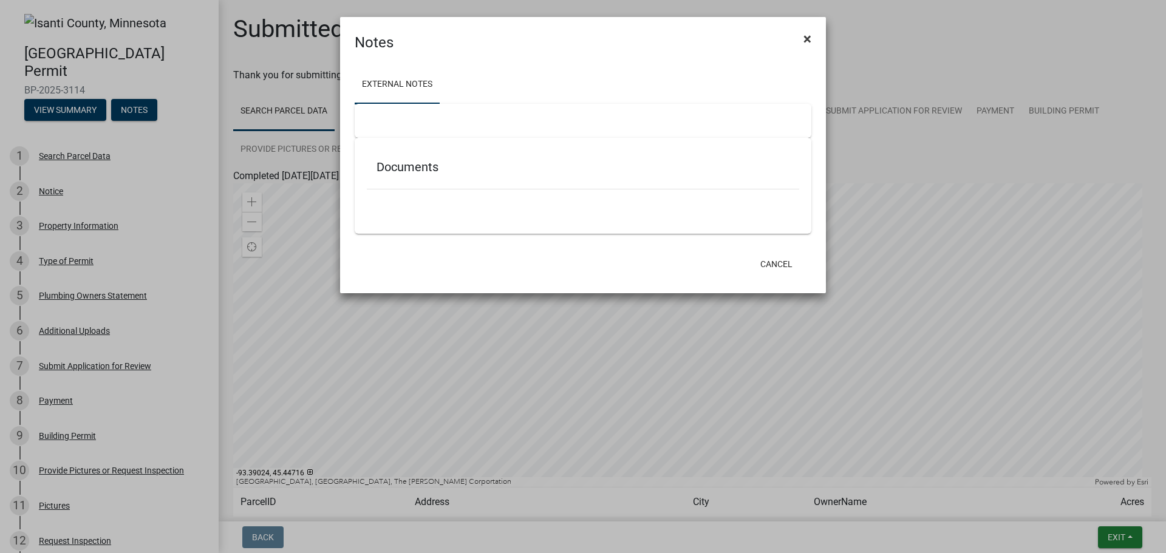
click at [810, 38] on span "×" at bounding box center [807, 38] width 8 height 17
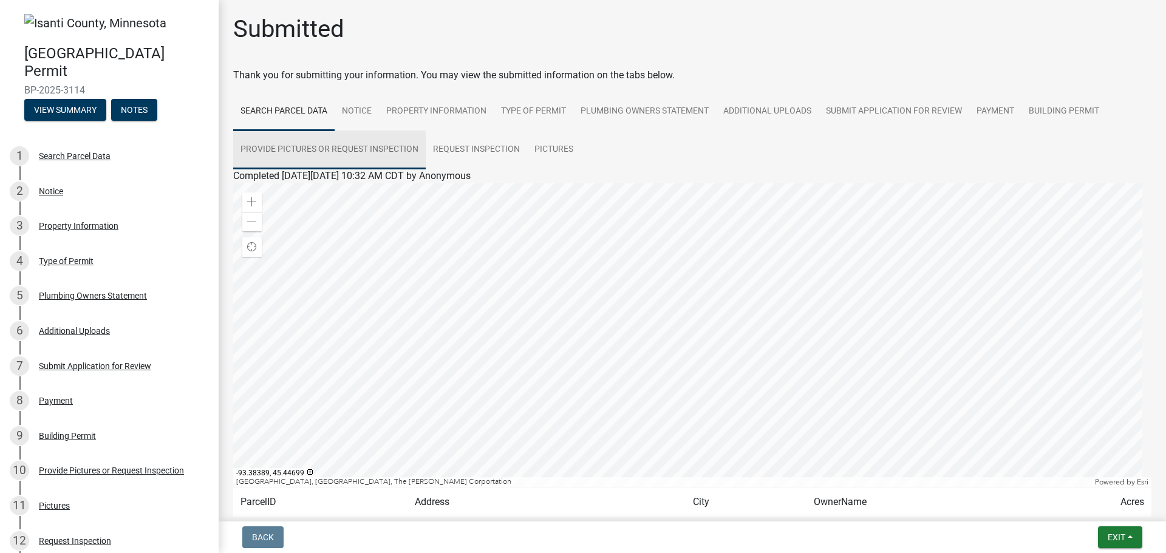
click at [336, 145] on link "Provide Pictures or Request Inspection" at bounding box center [329, 150] width 192 height 39
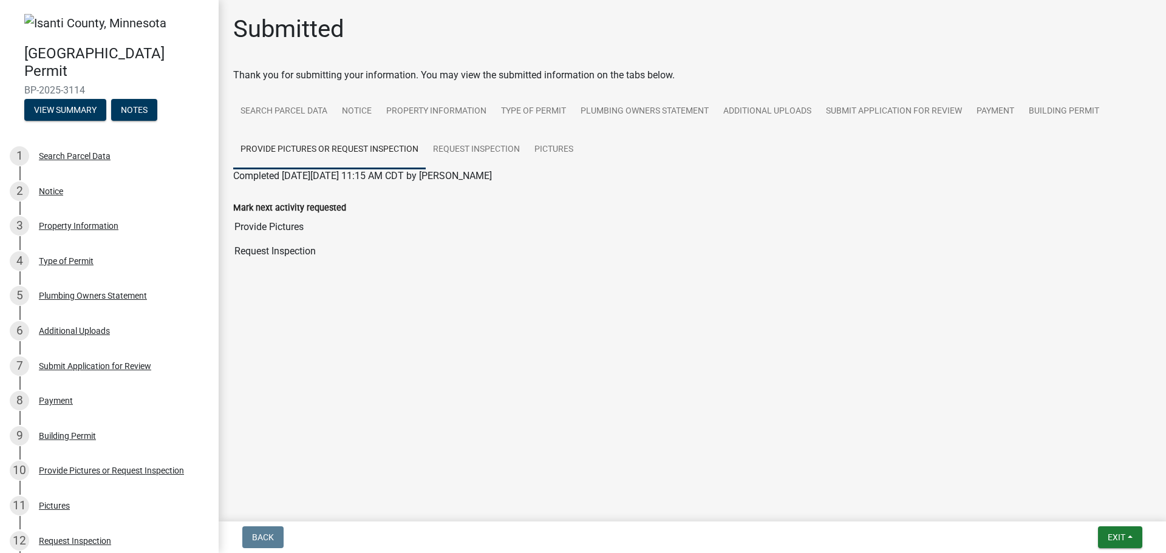
click at [264, 224] on input "Provide Pictures" at bounding box center [692, 227] width 918 height 24
click at [415, 225] on input "Provide Pictures" at bounding box center [692, 227] width 918 height 24
click at [134, 109] on button "Notes" at bounding box center [134, 110] width 46 height 22
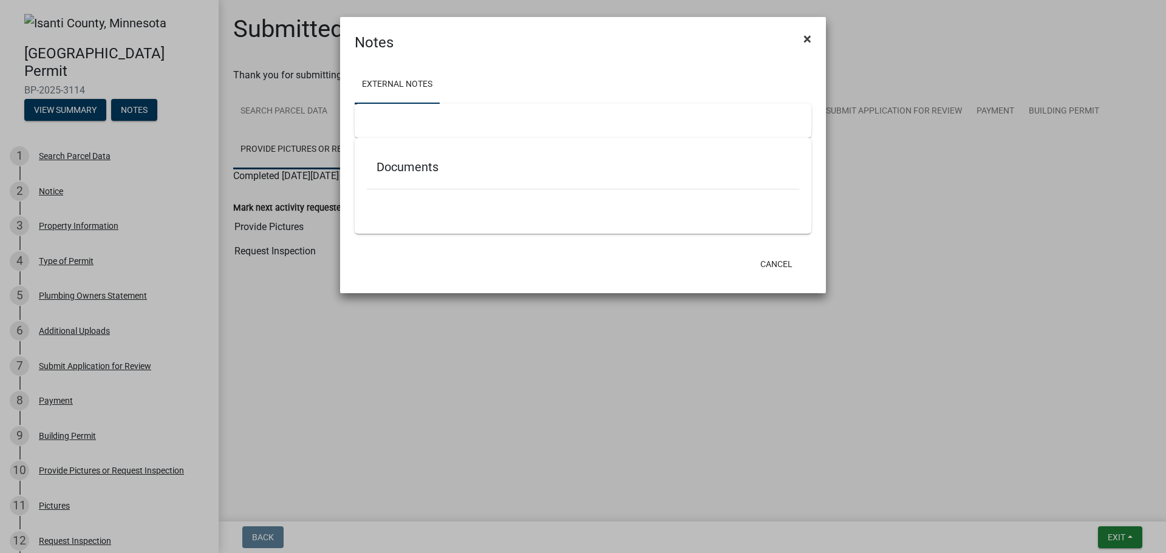
click at [807, 40] on span "×" at bounding box center [807, 38] width 8 height 17
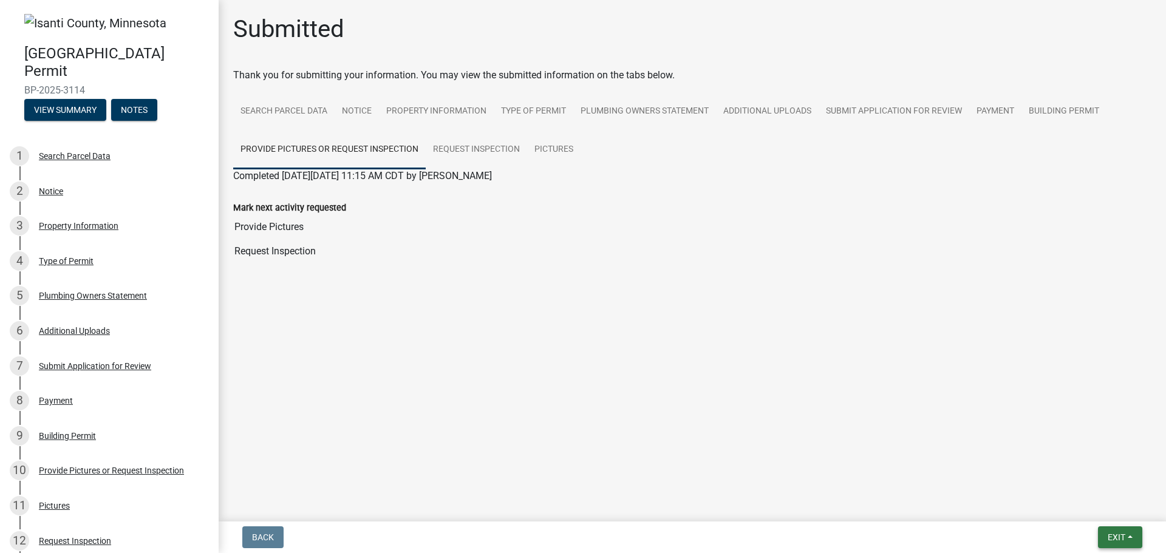
click at [1108, 533] on span "Exit" at bounding box center [1117, 538] width 18 height 10
click at [1073, 502] on button "Save & Exit" at bounding box center [1093, 505] width 97 height 29
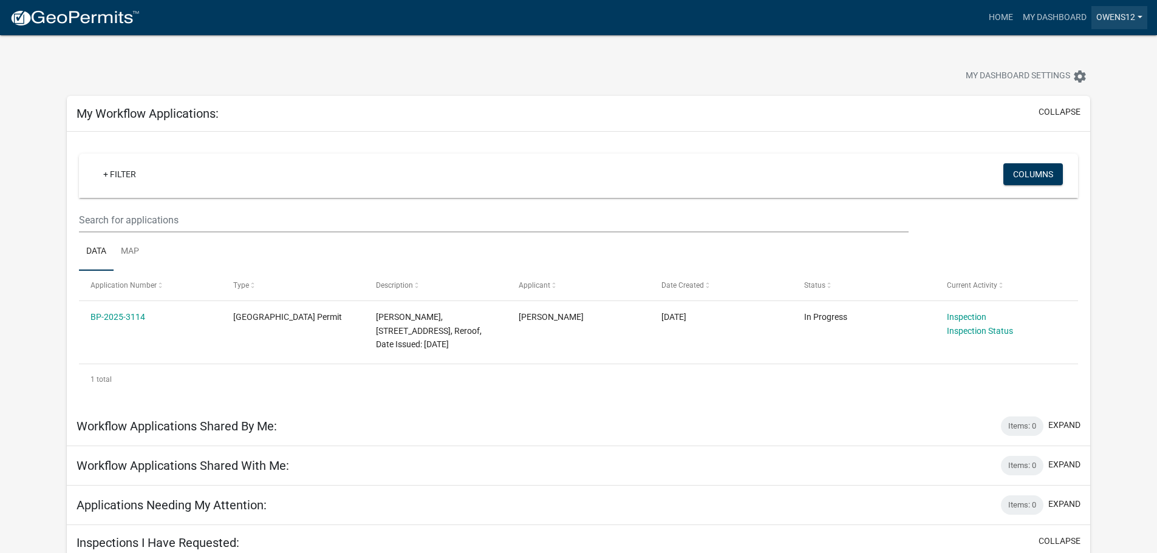
click at [1109, 15] on link "owens12" at bounding box center [1119, 17] width 56 height 23
click at [1081, 48] on link "Account" at bounding box center [1098, 49] width 97 height 29
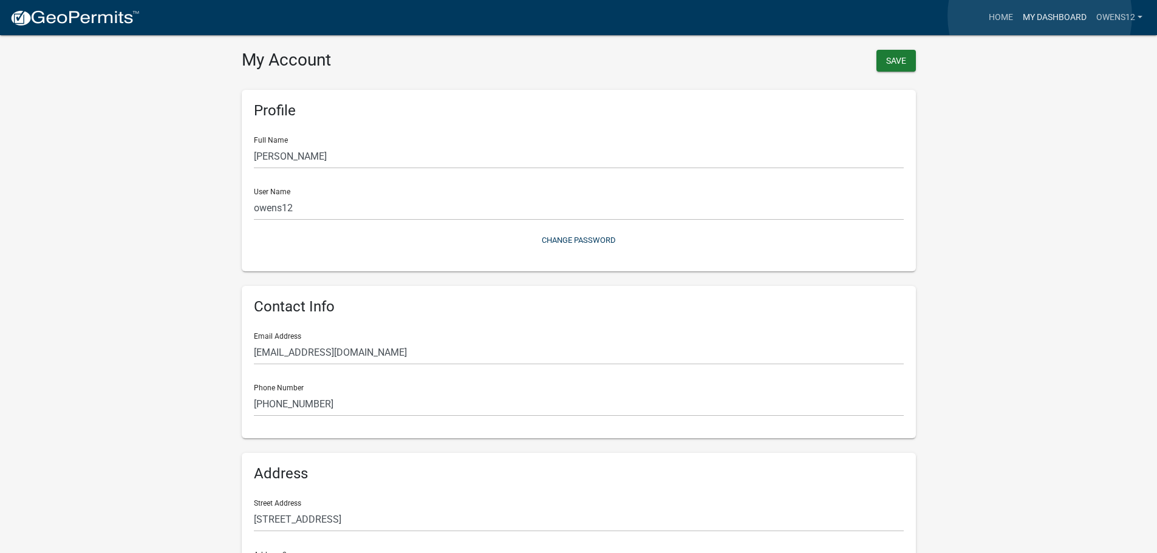
click at [1040, 16] on link "My Dashboard" at bounding box center [1054, 17] width 73 height 23
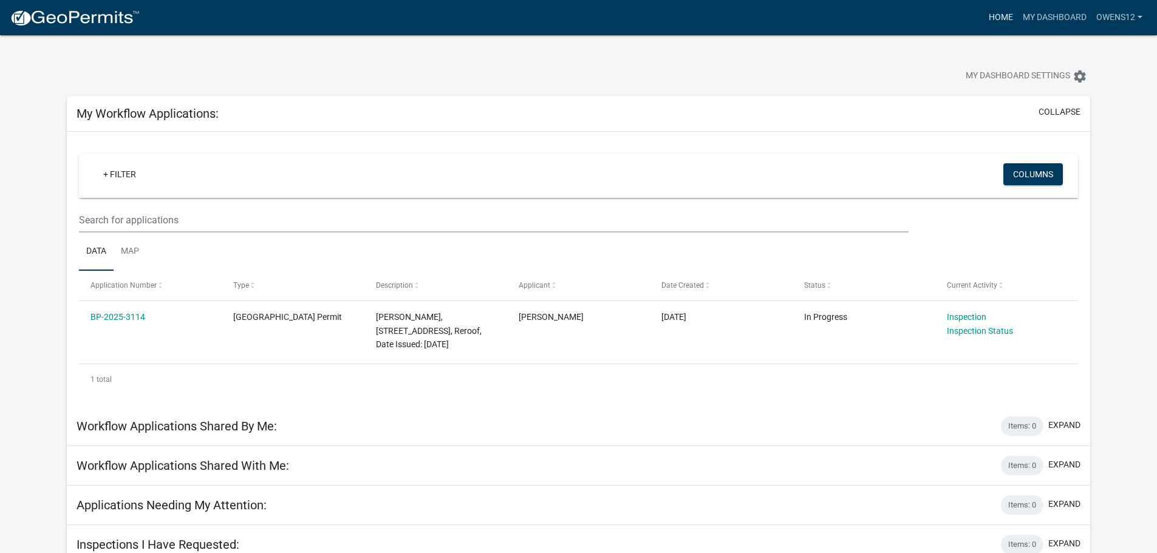
click at [1000, 14] on link "Home" at bounding box center [1001, 17] width 34 height 23
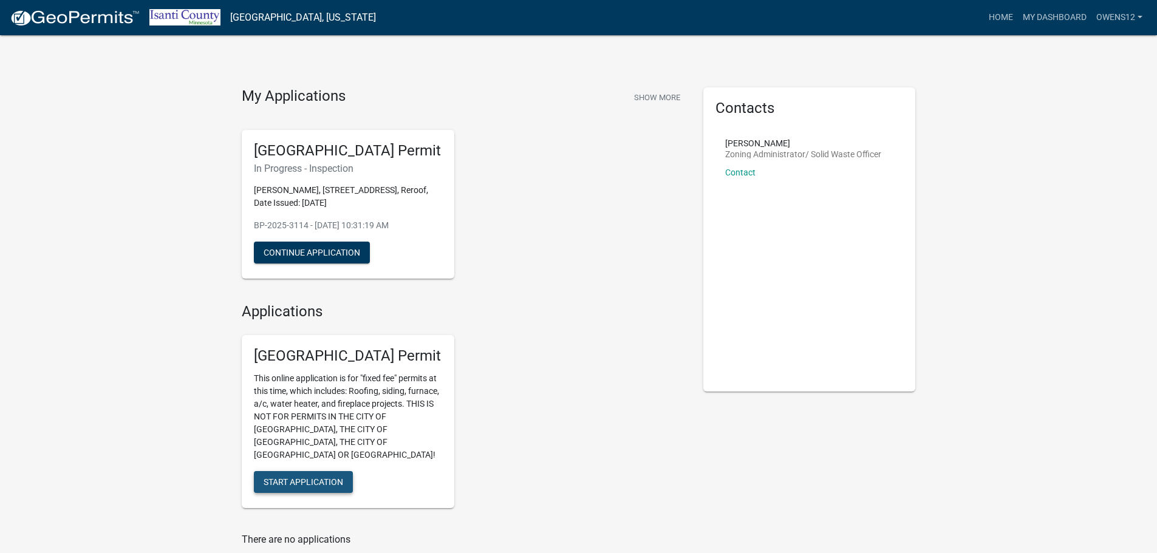
click at [301, 477] on span "Start Application" at bounding box center [304, 482] width 80 height 10
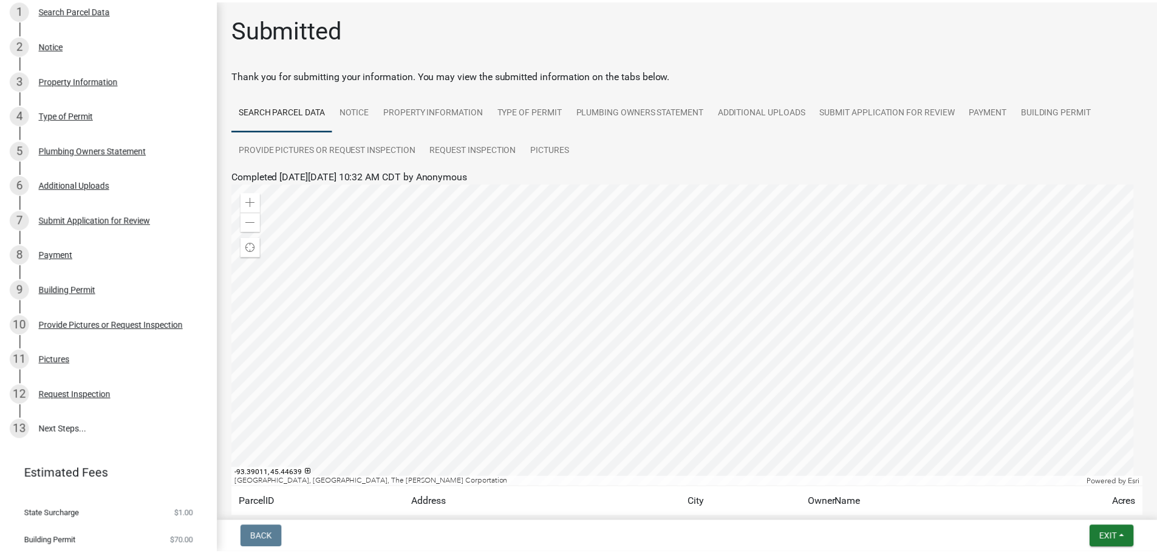
scroll to position [240, 0]
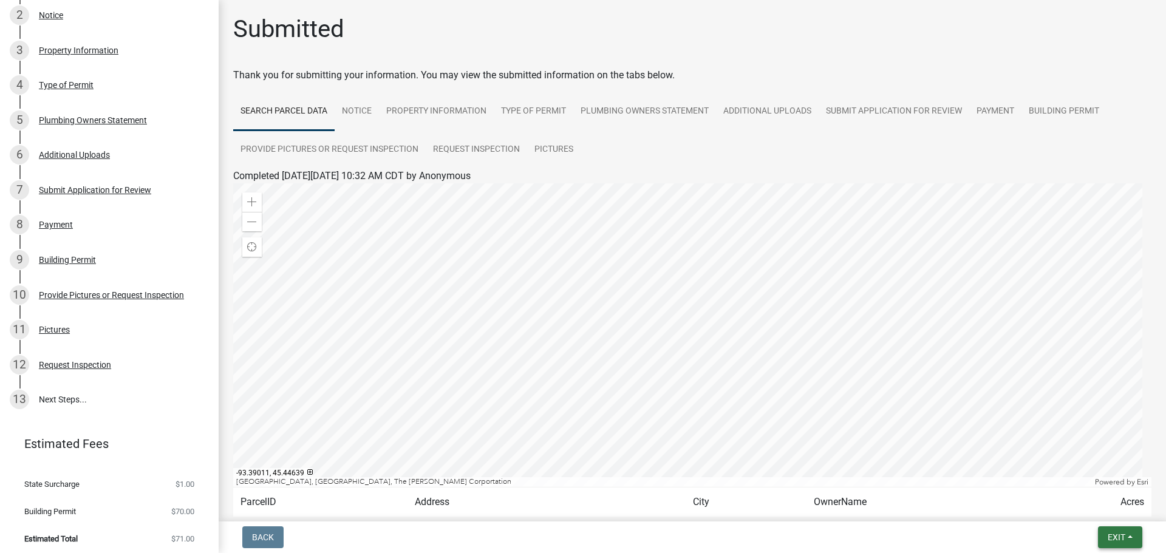
click at [1117, 535] on span "Exit" at bounding box center [1117, 538] width 18 height 10
click at [1085, 506] on button "Save & Exit" at bounding box center [1093, 505] width 97 height 29
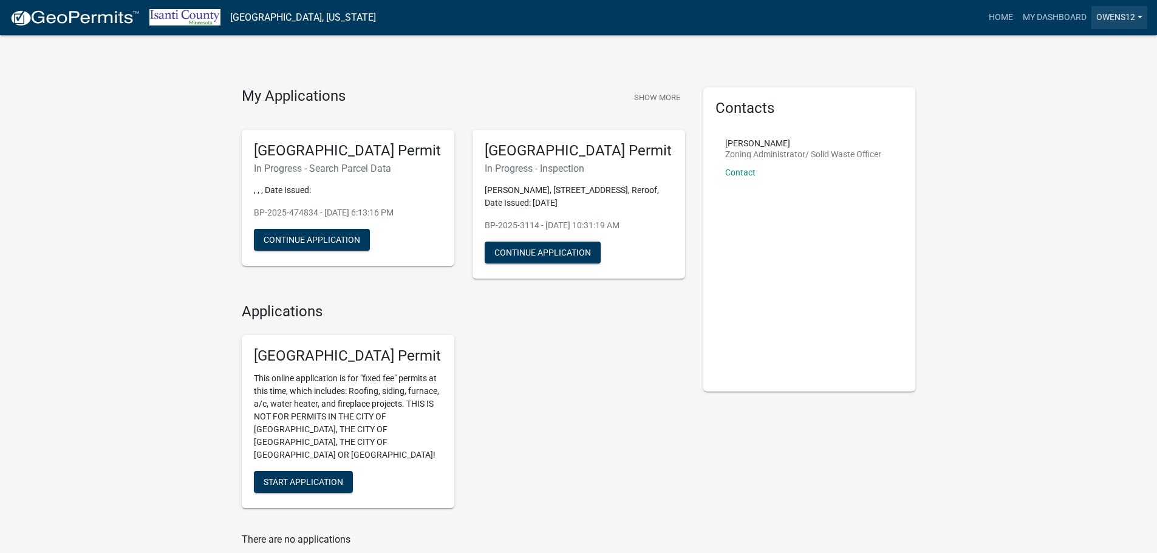
click at [1138, 16] on link "owens12" at bounding box center [1119, 17] width 56 height 23
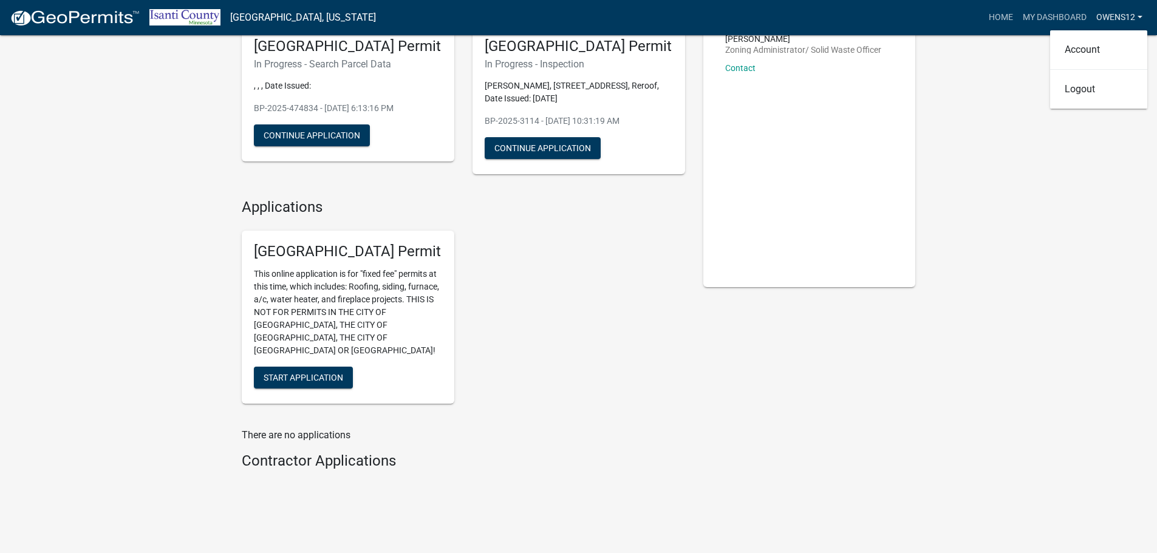
scroll to position [108, 0]
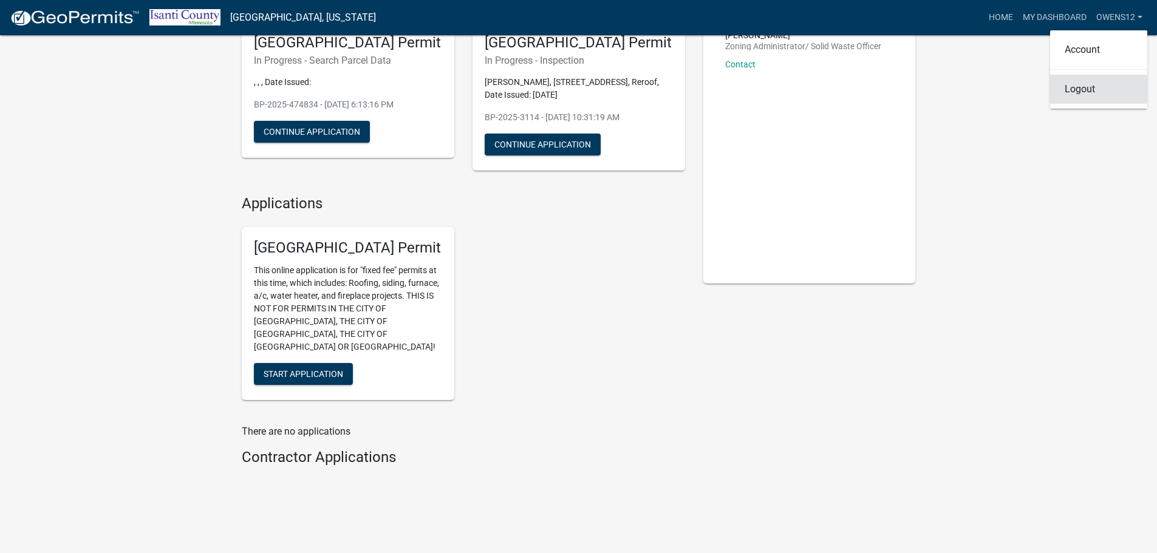
click at [1084, 89] on link "Logout" at bounding box center [1098, 89] width 97 height 29
